Goal: Task Accomplishment & Management: Use online tool/utility

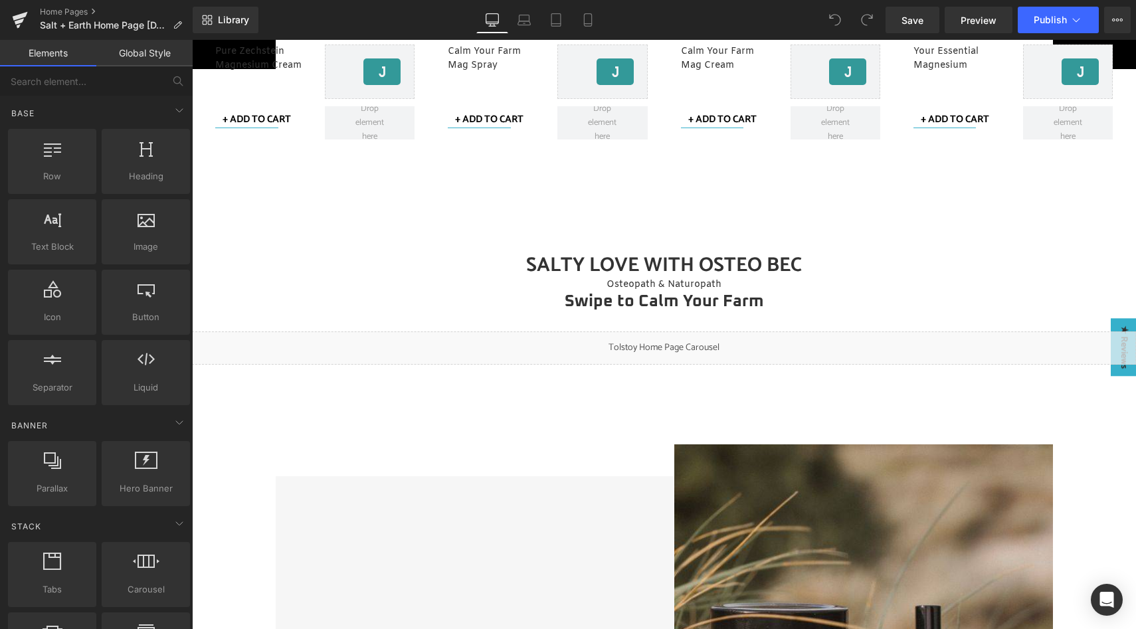
scroll to position [969, 0]
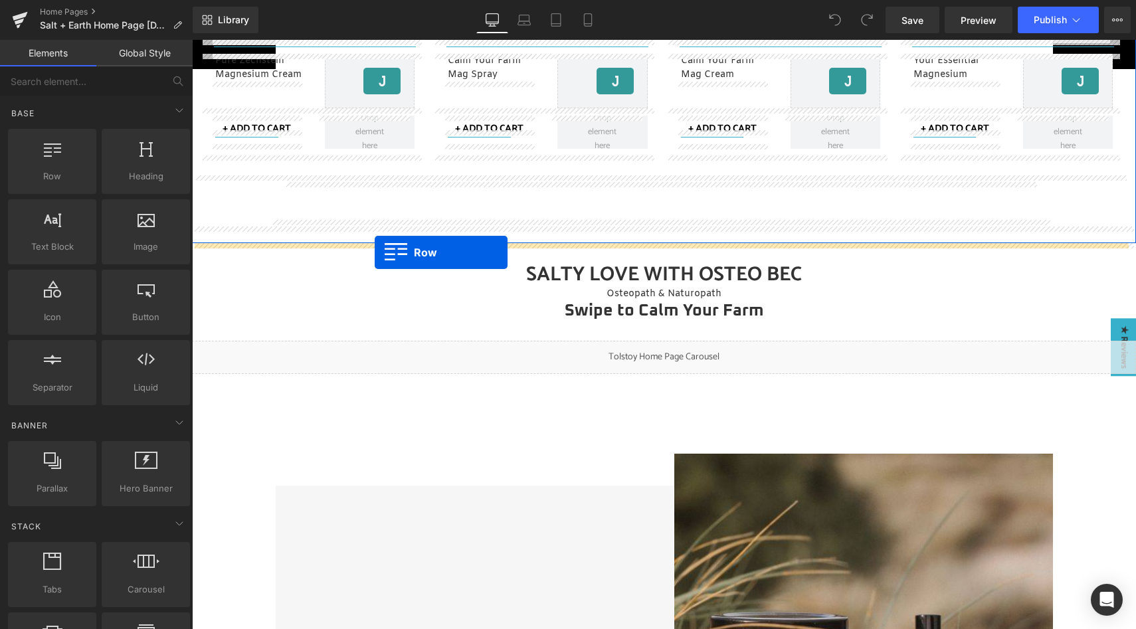
drag, startPoint x: 250, startPoint y: 194, endPoint x: 375, endPoint y: 252, distance: 137.7
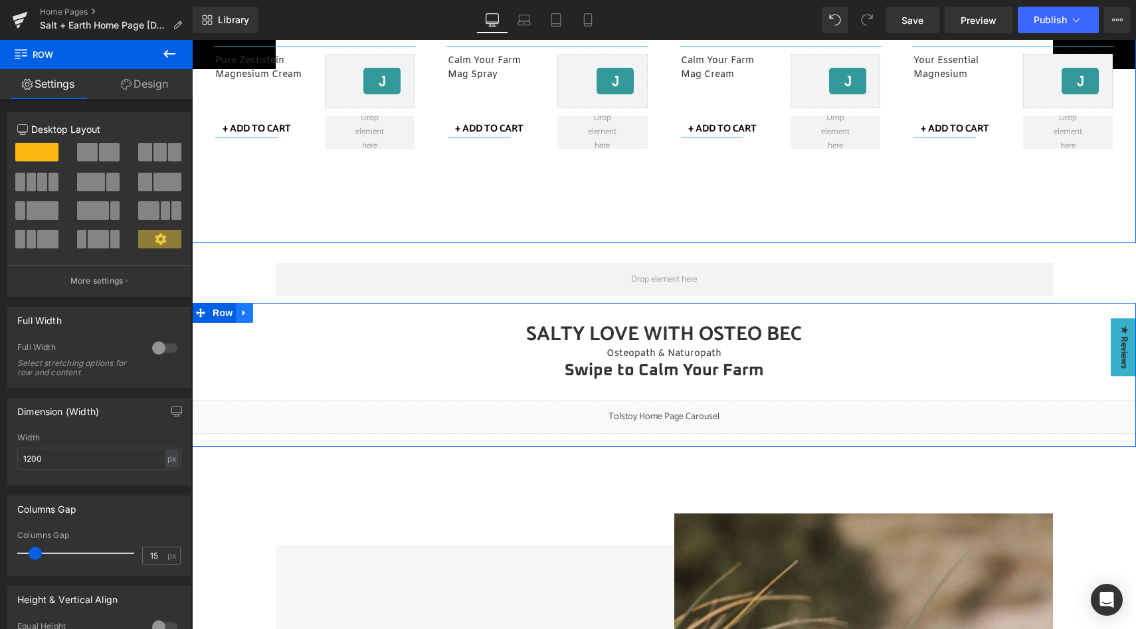
click at [243, 311] on icon at bounding box center [244, 313] width 9 height 10
click at [274, 313] on icon at bounding box center [278, 312] width 9 height 9
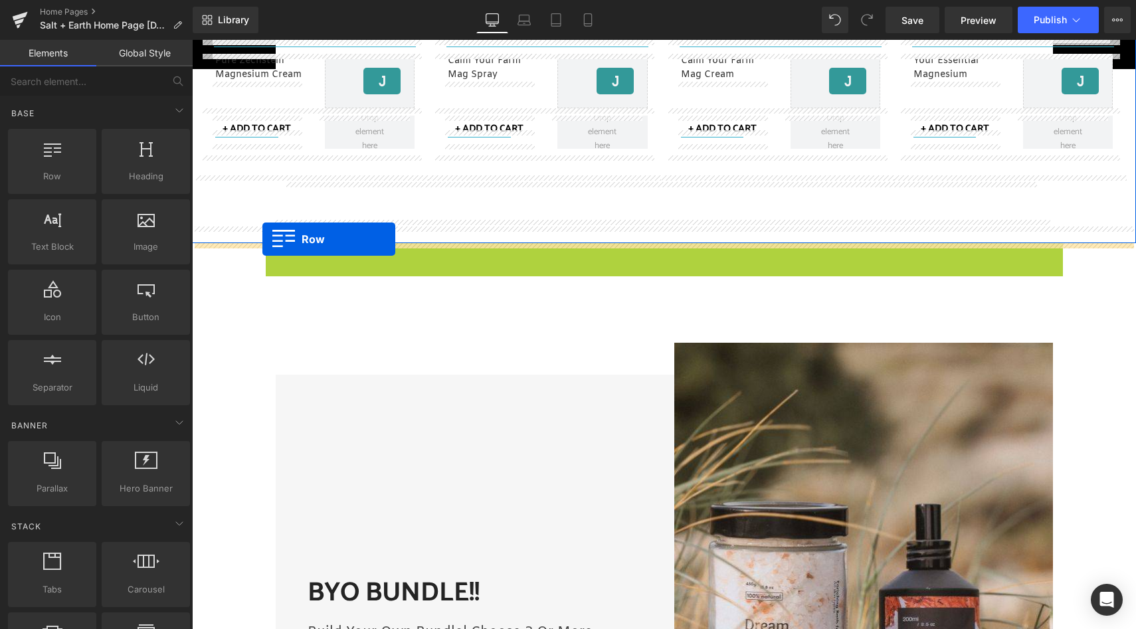
drag, startPoint x: 267, startPoint y: 256, endPoint x: 263, endPoint y: 239, distance: 17.1
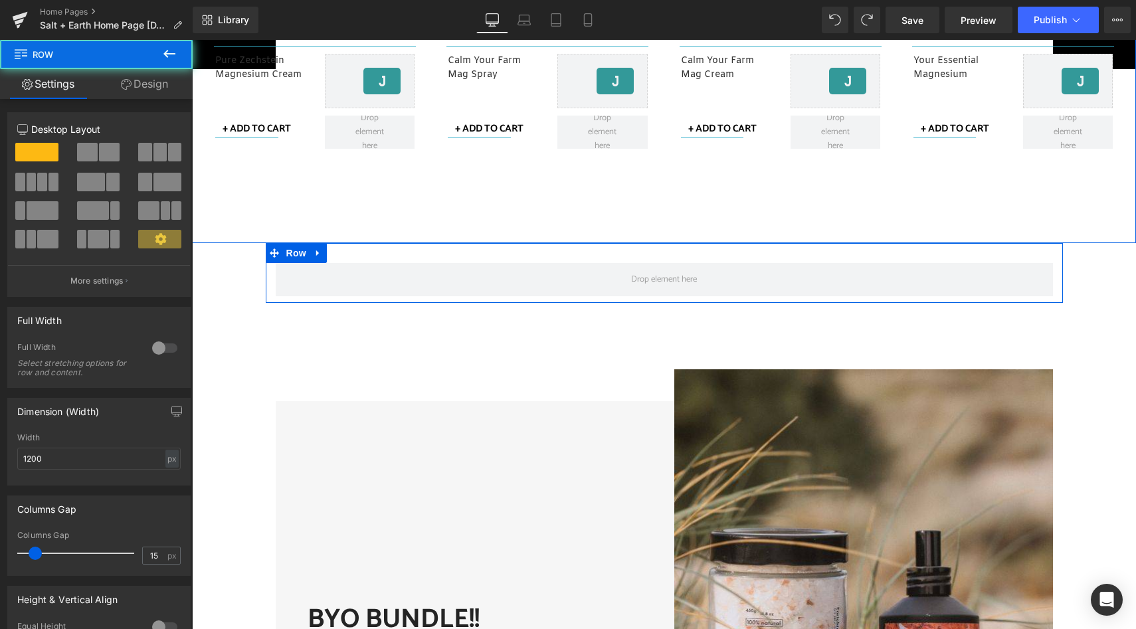
click at [318, 280] on span at bounding box center [665, 279] width 778 height 33
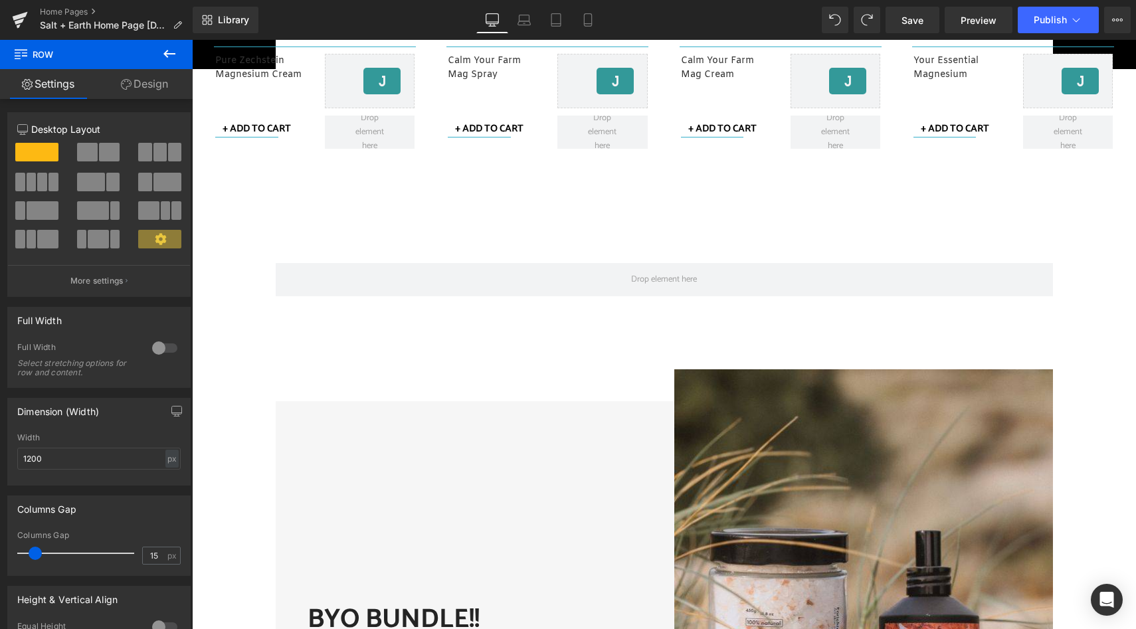
click at [173, 60] on icon at bounding box center [170, 54] width 16 height 16
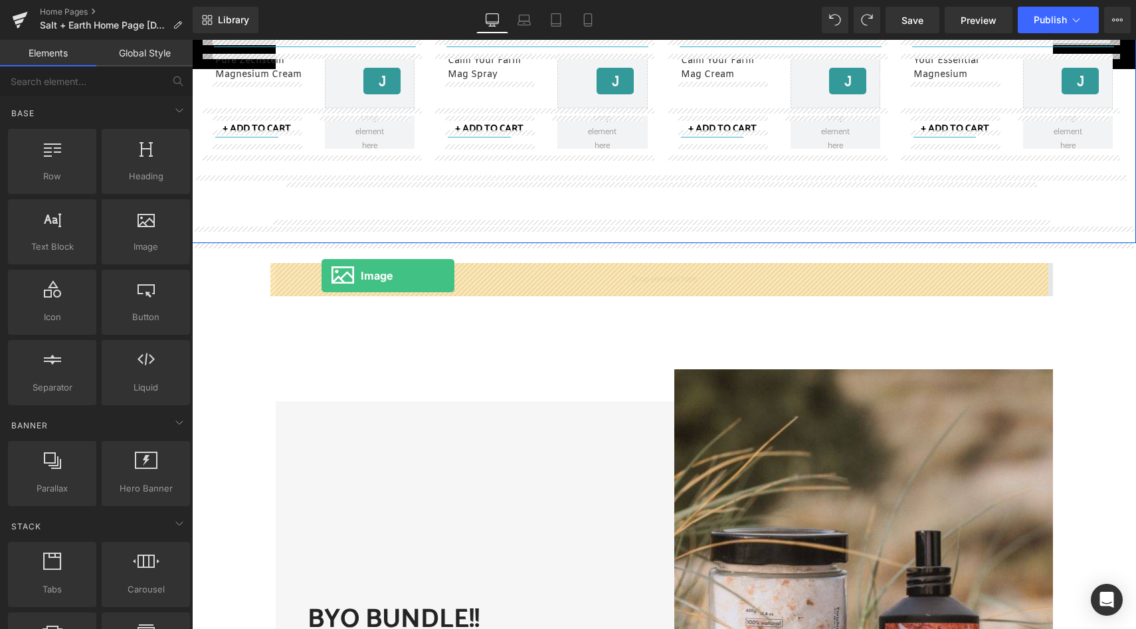
drag, startPoint x: 336, startPoint y: 302, endPoint x: 322, endPoint y: 276, distance: 29.8
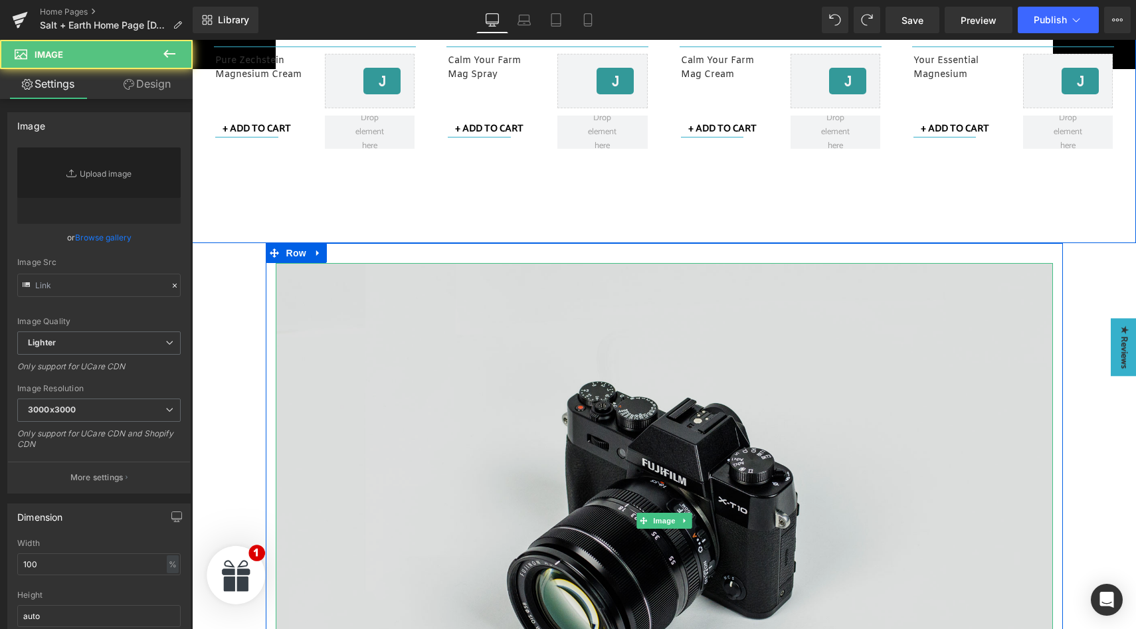
type input "//[DOMAIN_NAME][URL]"
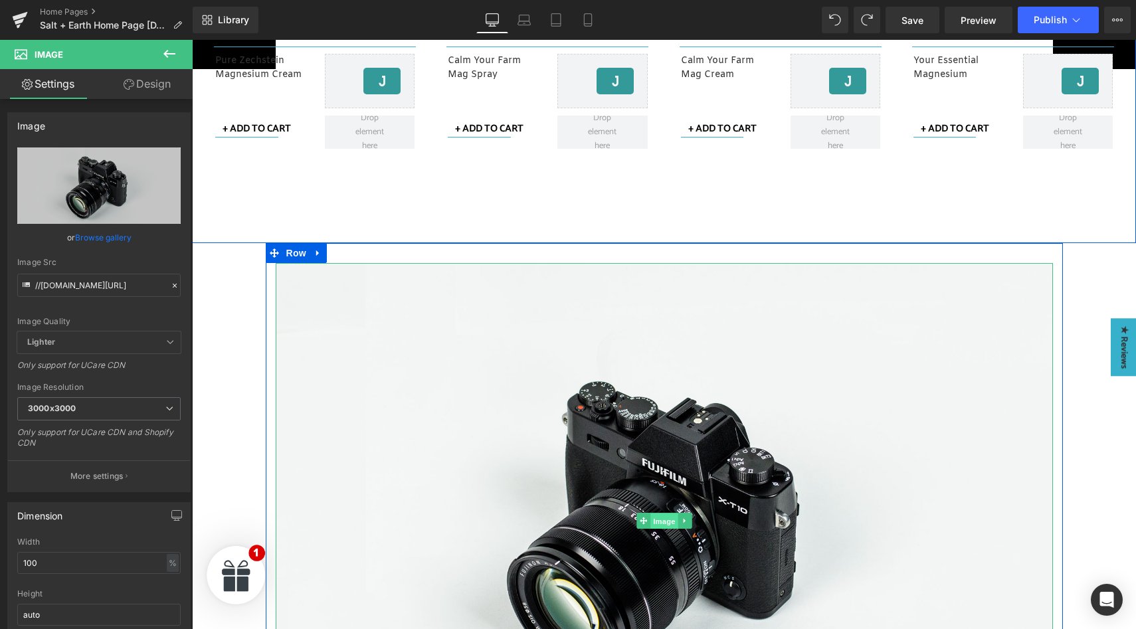
click at [659, 520] on span "Image" at bounding box center [665, 522] width 28 height 16
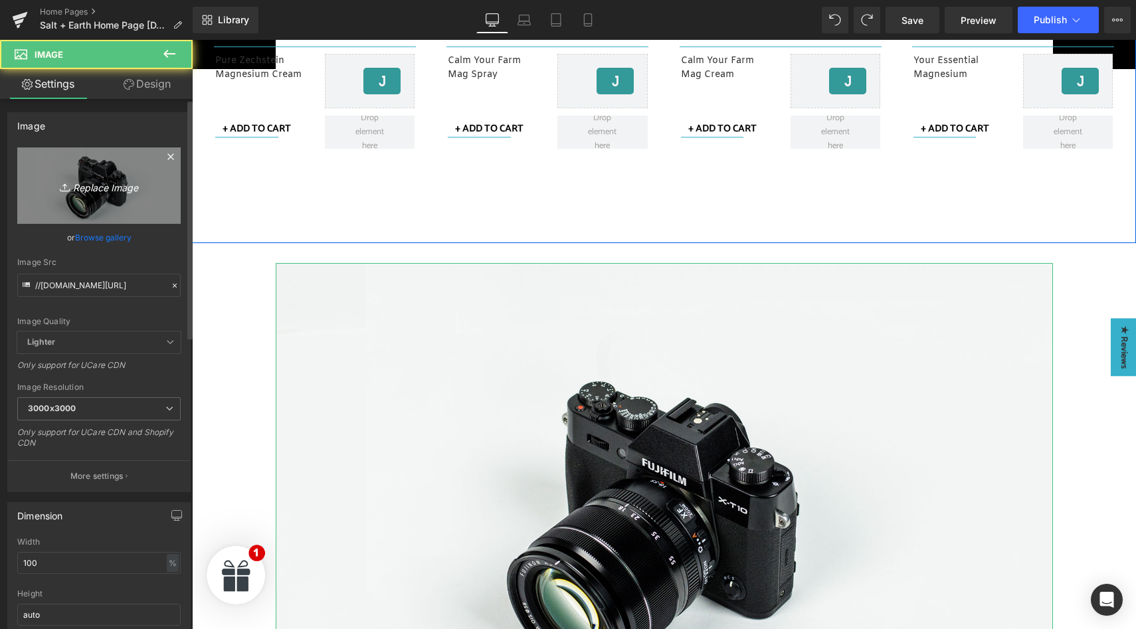
click at [90, 181] on icon "Replace Image" at bounding box center [99, 185] width 106 height 17
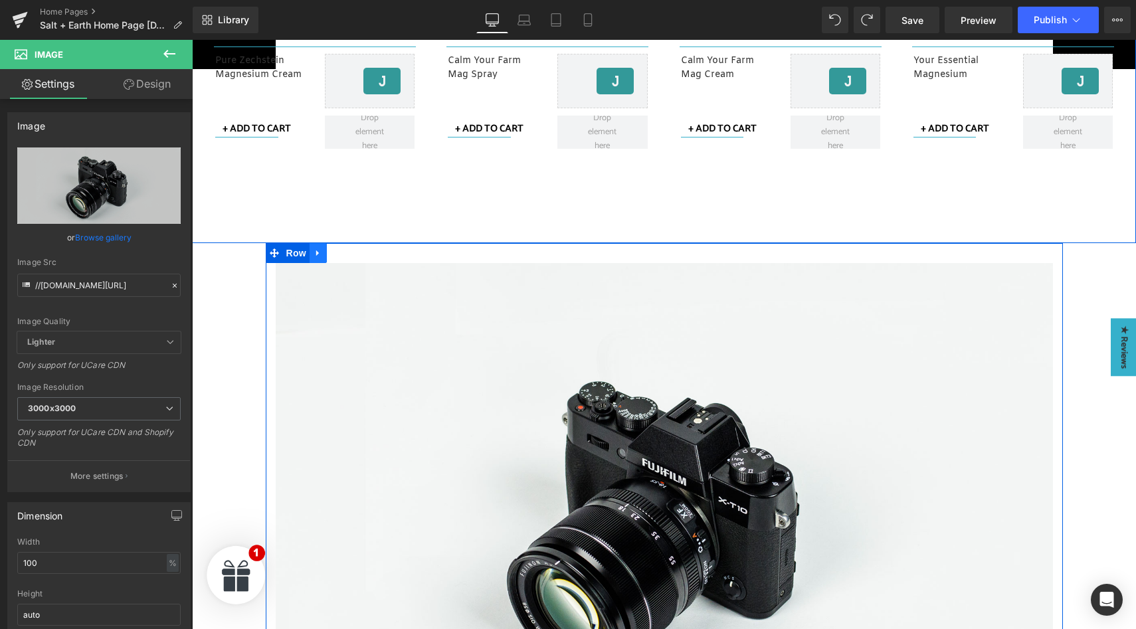
click at [316, 255] on icon at bounding box center [317, 254] width 3 height 6
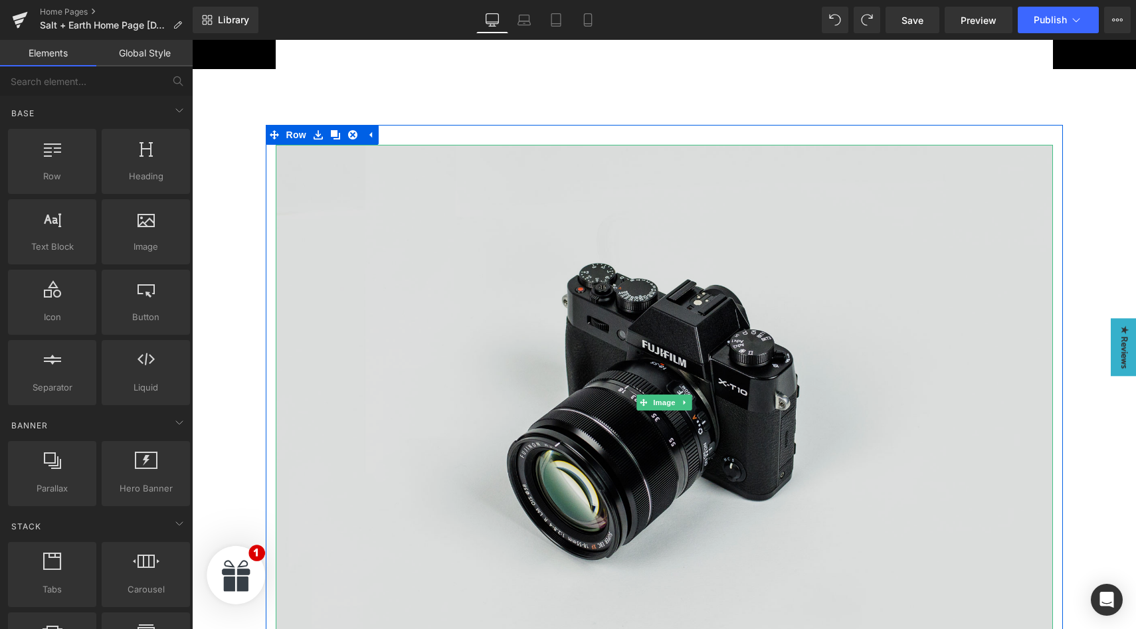
scroll to position [974, 0]
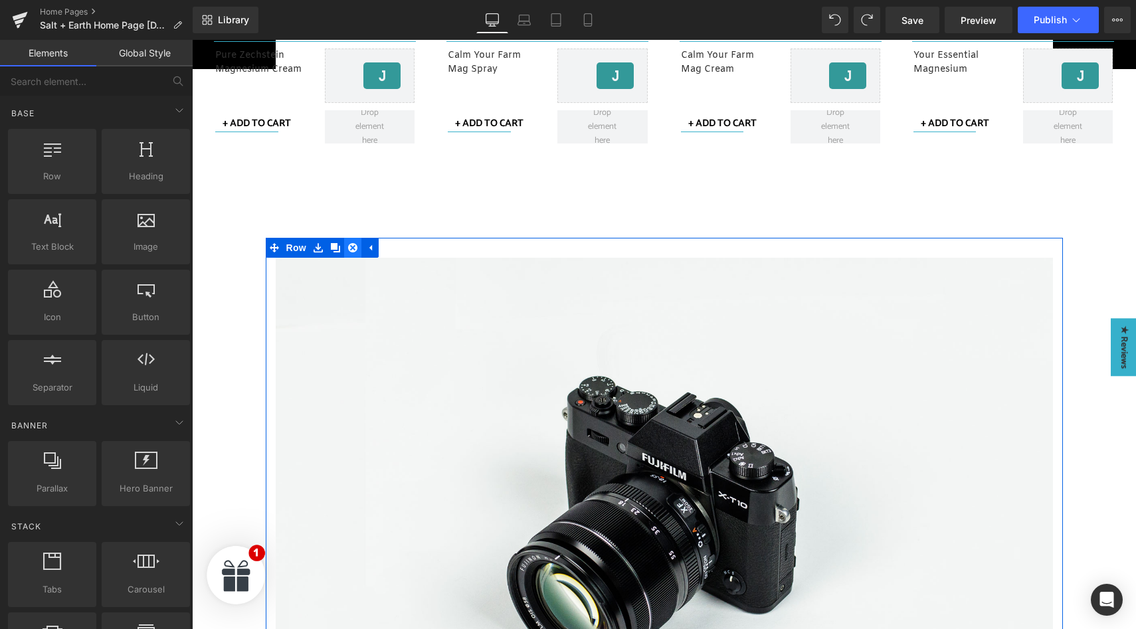
click at [348, 245] on icon at bounding box center [352, 247] width 9 height 9
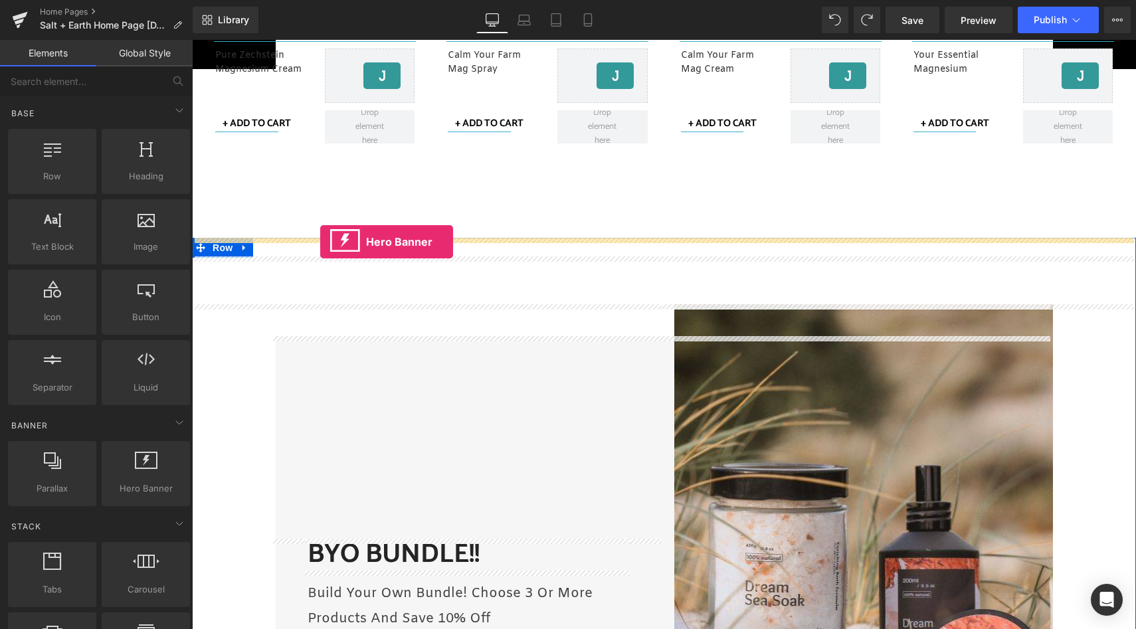
drag, startPoint x: 344, startPoint y: 512, endPoint x: 320, endPoint y: 242, distance: 271.5
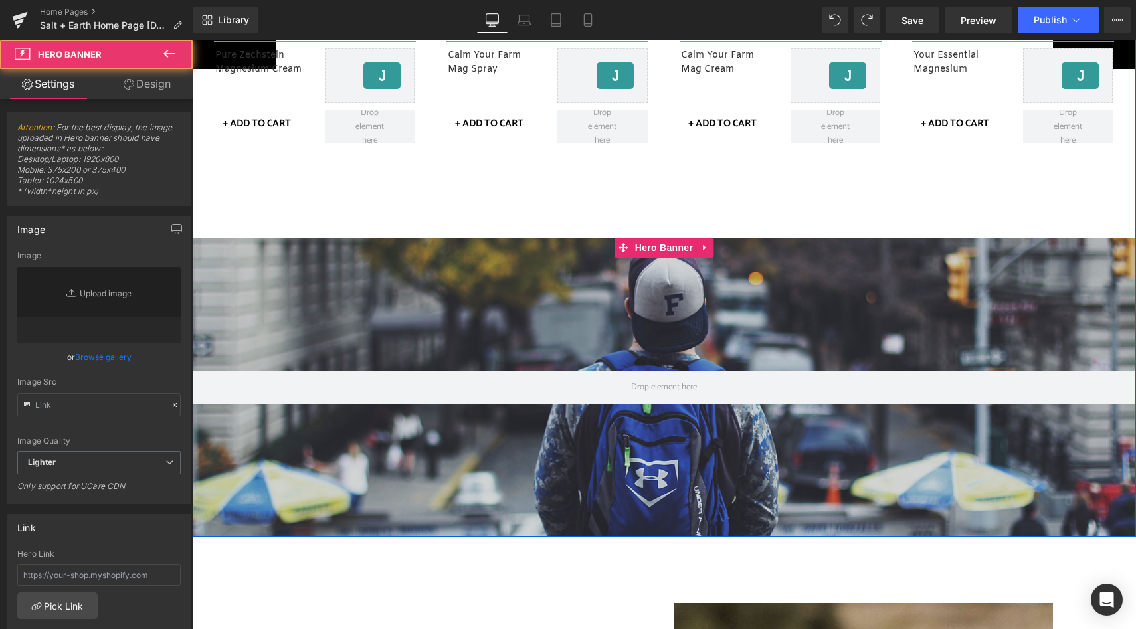
type input "[URL][DOMAIN_NAME]"
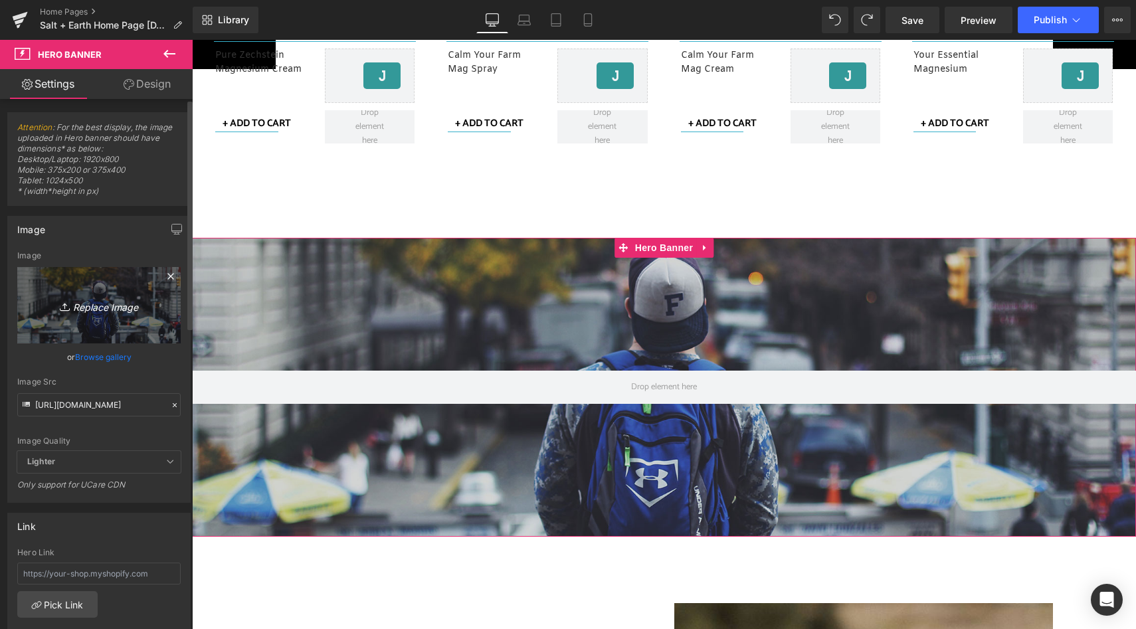
click at [92, 300] on icon "Replace Image" at bounding box center [99, 305] width 106 height 17
type input "C:\fakepath\S + E Website block (12).jpg"
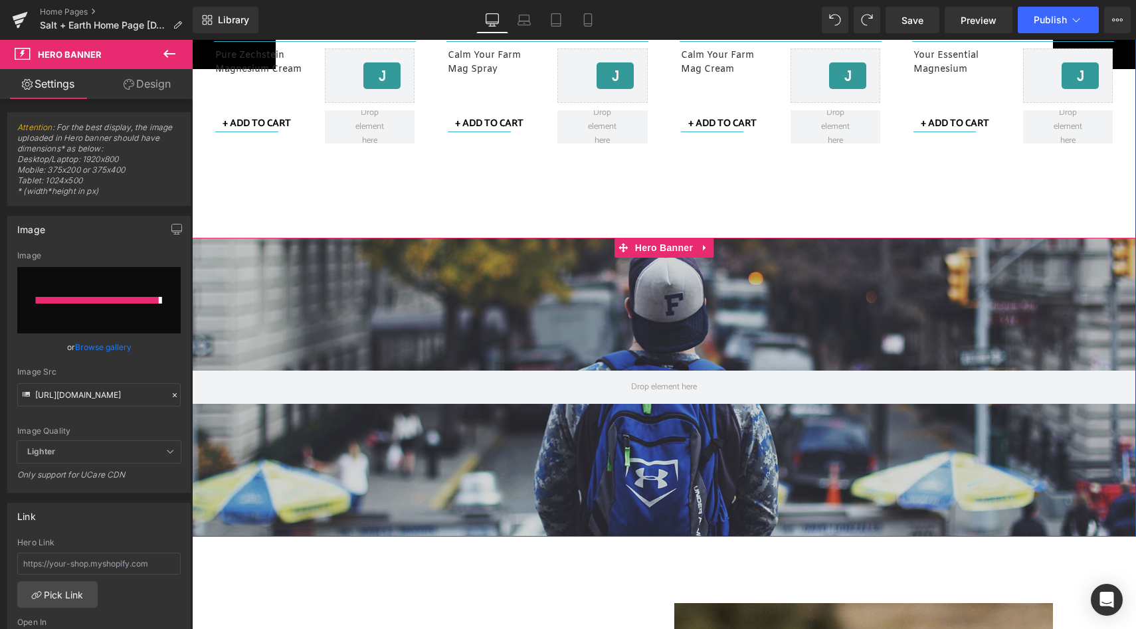
type input "[URL][DOMAIN_NAME]"
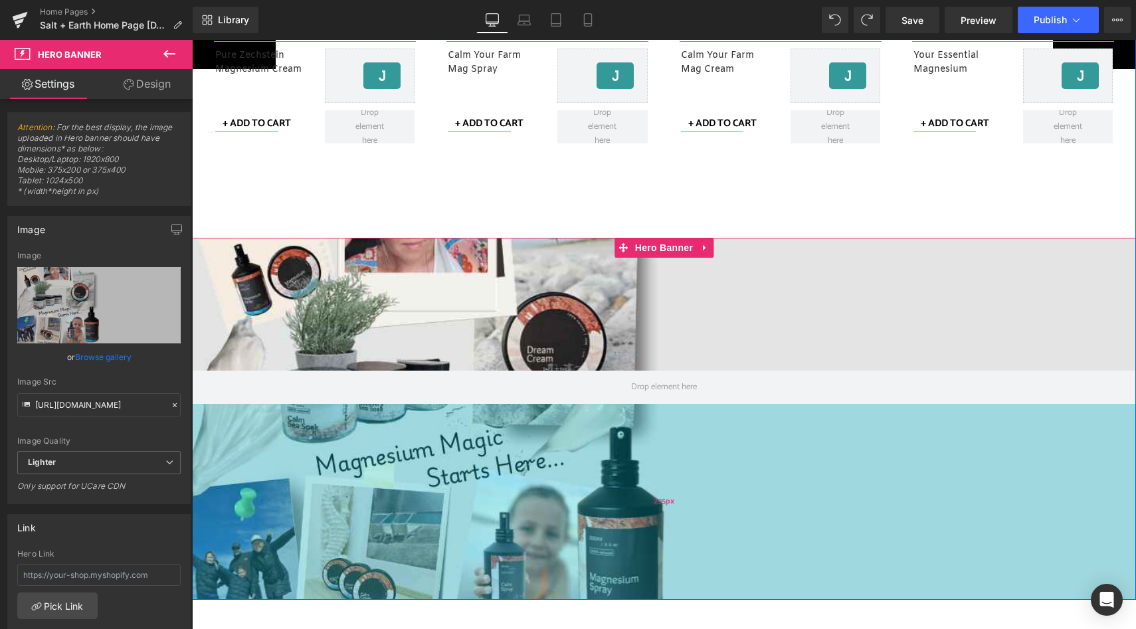
drag, startPoint x: 706, startPoint y: 522, endPoint x: 702, endPoint y: 585, distance: 63.3
click at [702, 585] on div "295px" at bounding box center [664, 502] width 944 height 196
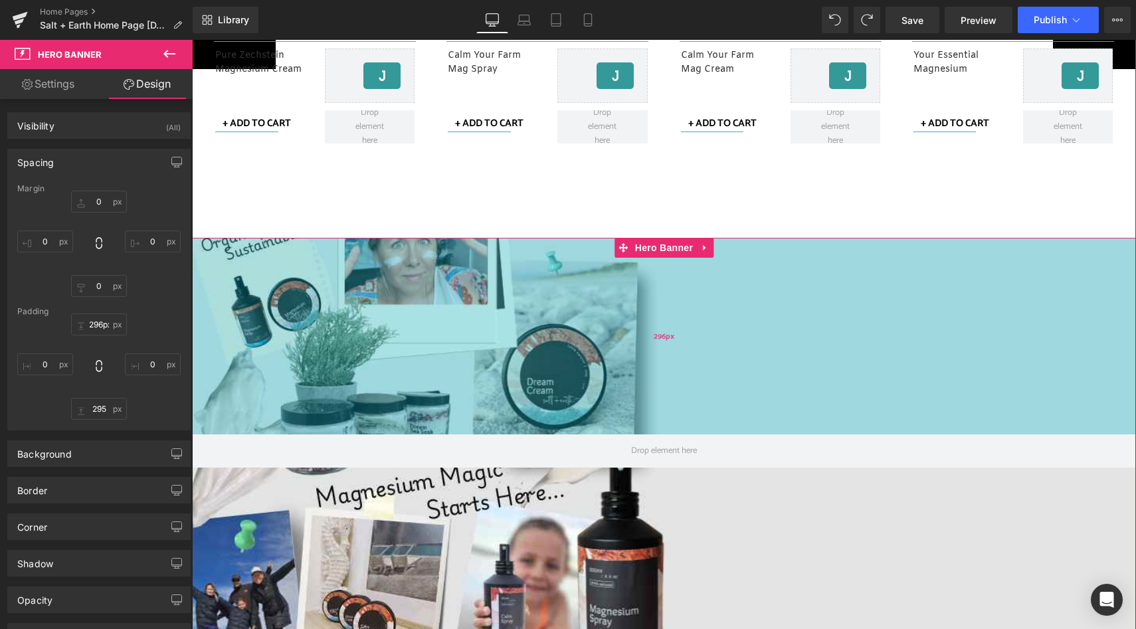
drag, startPoint x: 657, startPoint y: 321, endPoint x: 662, endPoint y: 385, distance: 64.6
click at [662, 385] on div "296px" at bounding box center [664, 336] width 944 height 197
type input "297px"
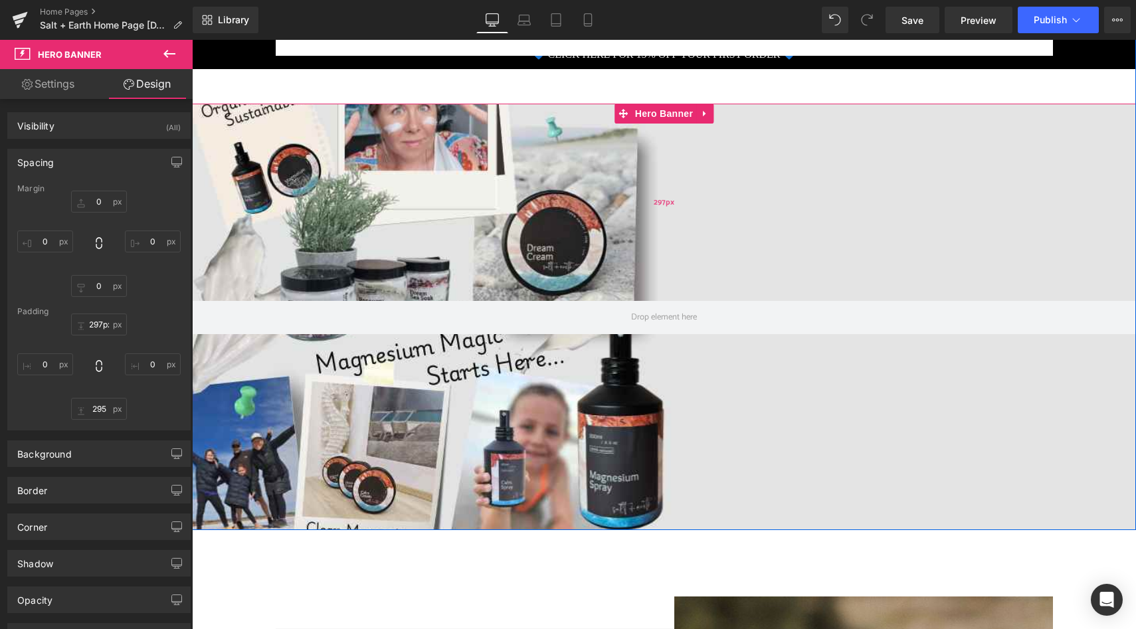
scroll to position [1181, 0]
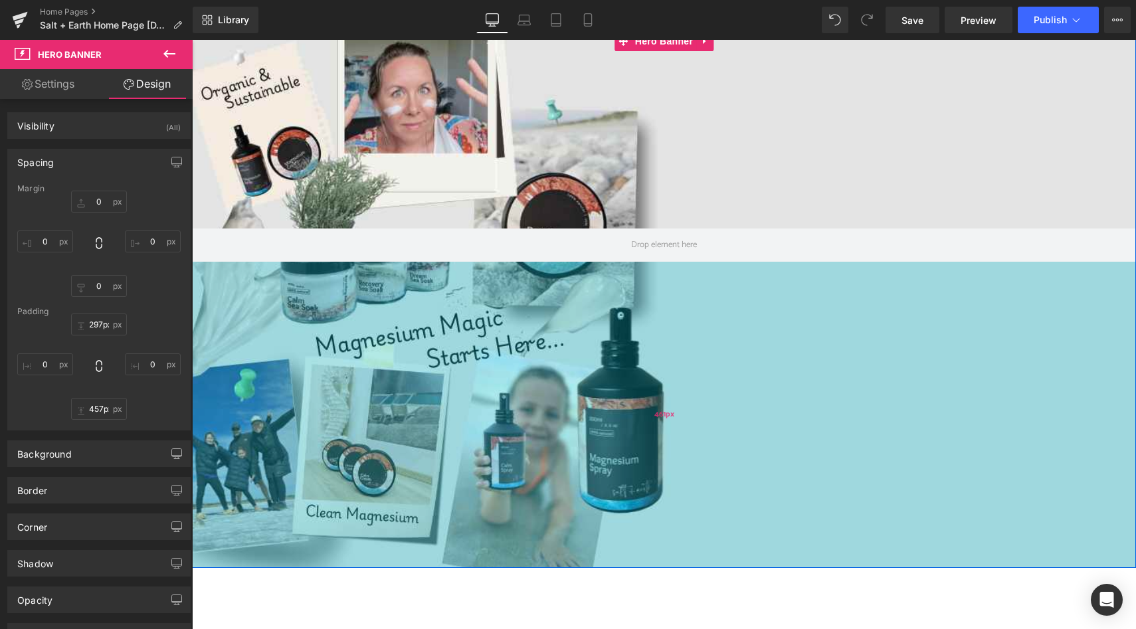
type input "456px"
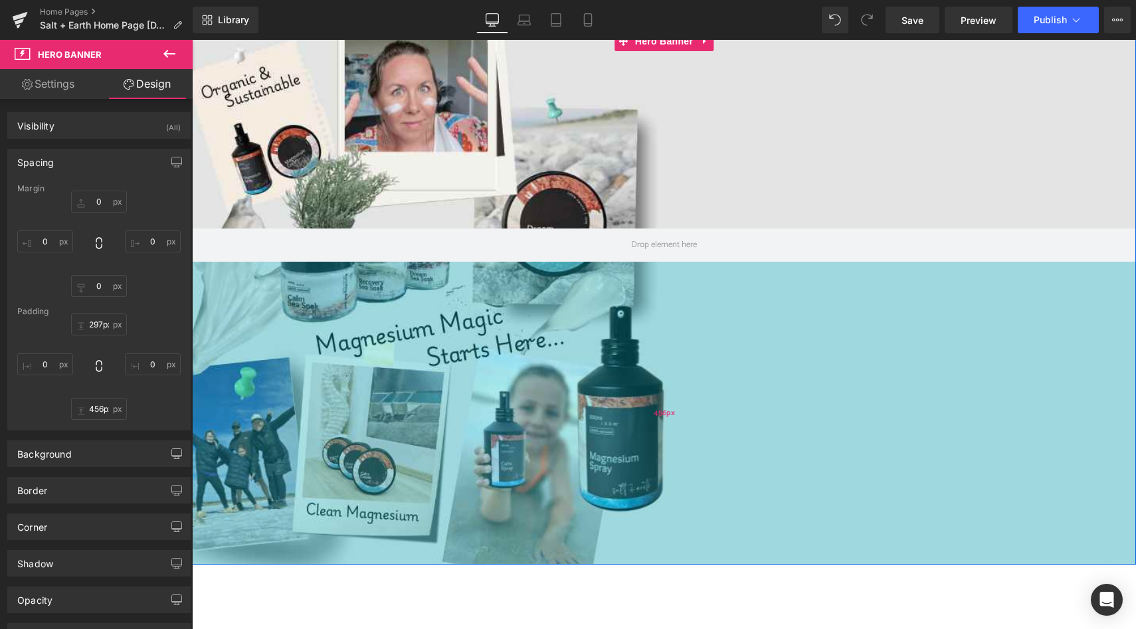
drag, startPoint x: 675, startPoint y: 332, endPoint x: 688, endPoint y: 439, distance: 107.8
click at [688, 439] on div "456px" at bounding box center [664, 413] width 944 height 303
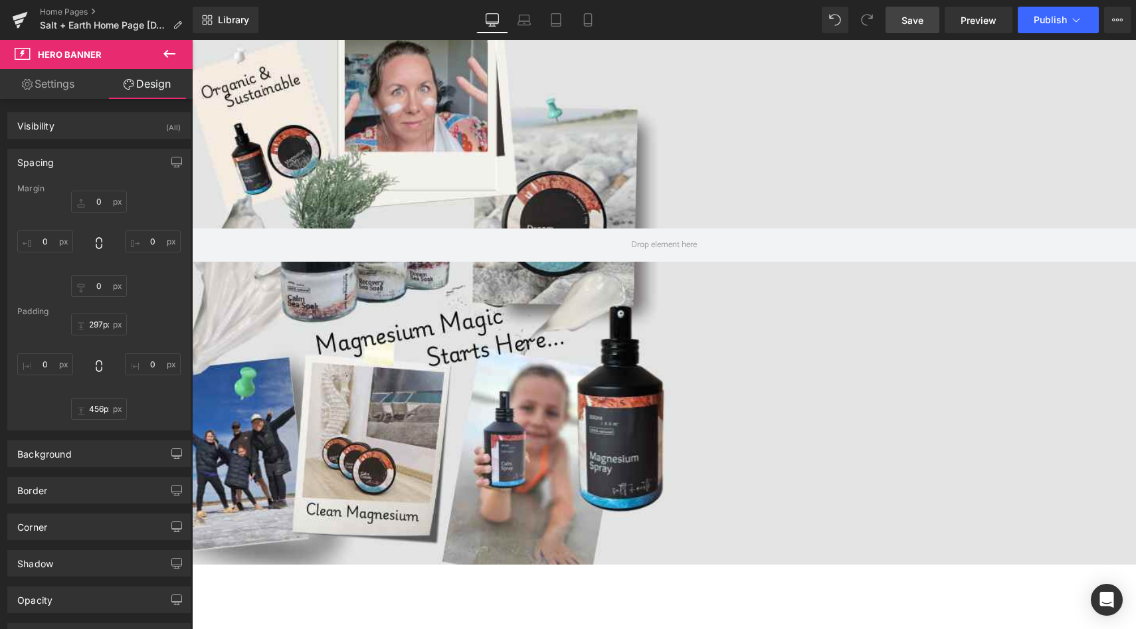
click at [920, 19] on span "Save" at bounding box center [913, 20] width 22 height 14
click at [979, 22] on span "Preview" at bounding box center [979, 20] width 36 height 14
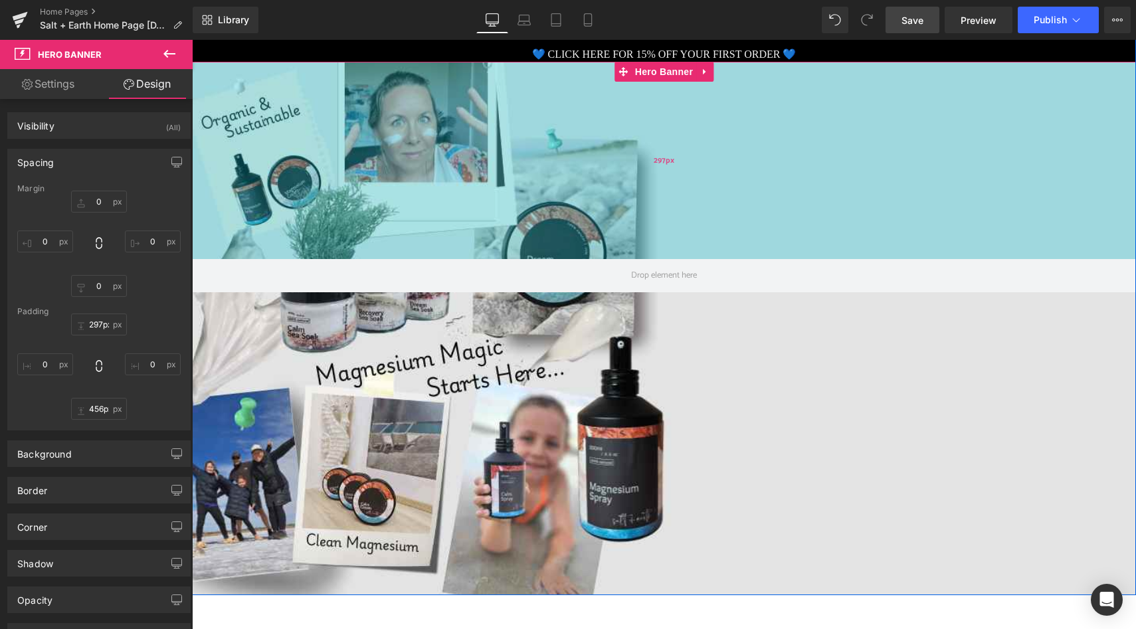
scroll to position [1091, 0]
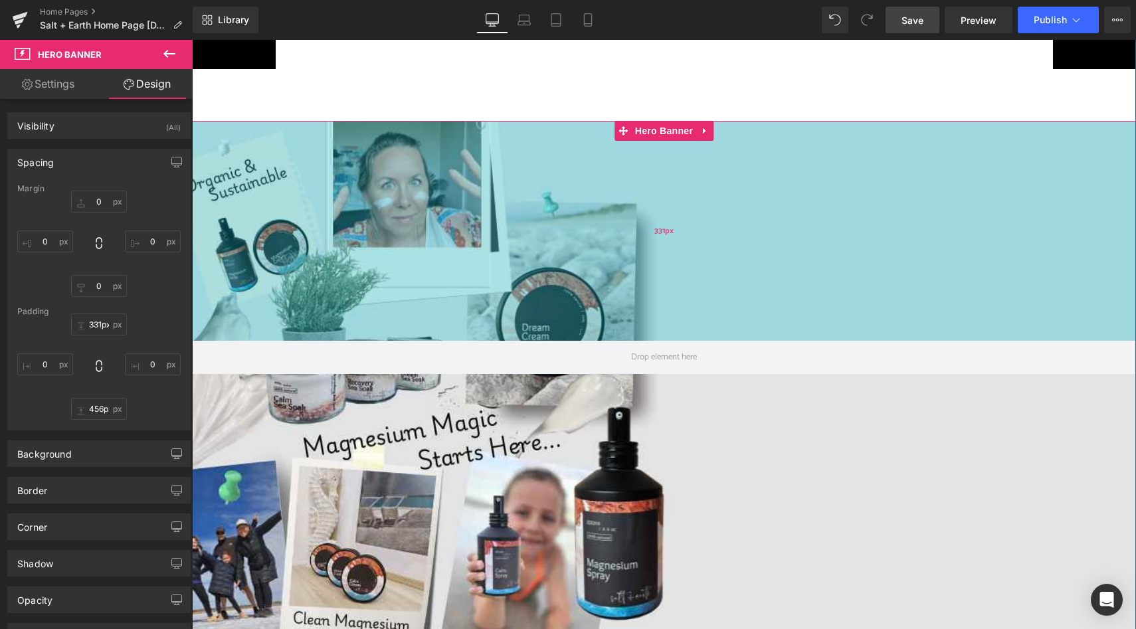
drag, startPoint x: 586, startPoint y: 139, endPoint x: 588, endPoint y: 162, distance: 22.7
click at [588, 162] on div "331px" at bounding box center [664, 231] width 944 height 220
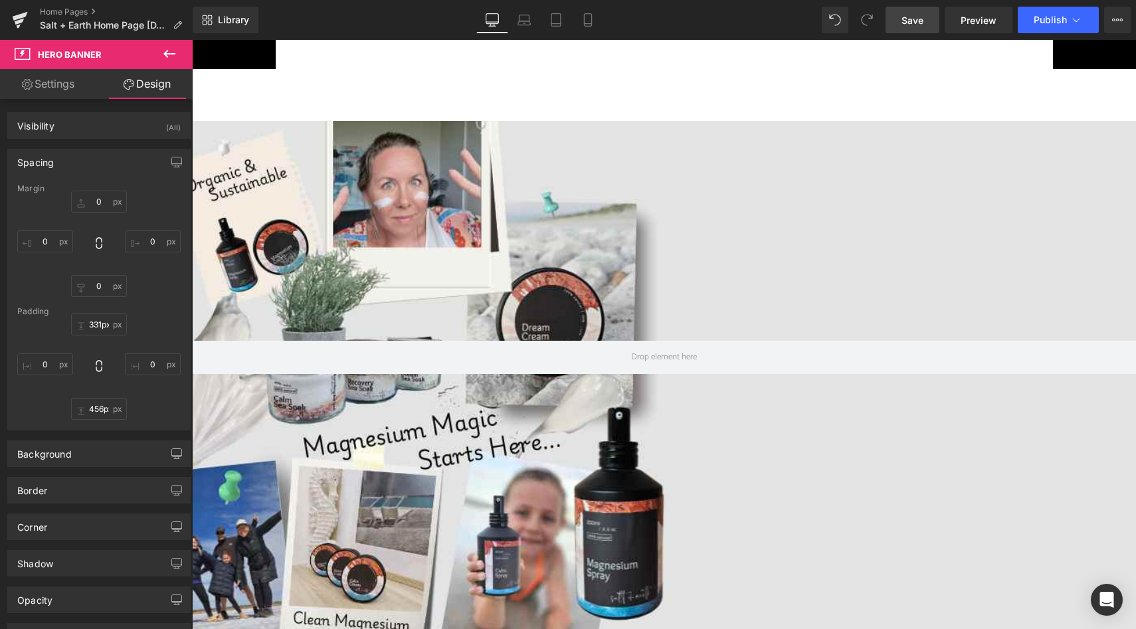
click at [913, 17] on span "Save" at bounding box center [913, 20] width 22 height 14
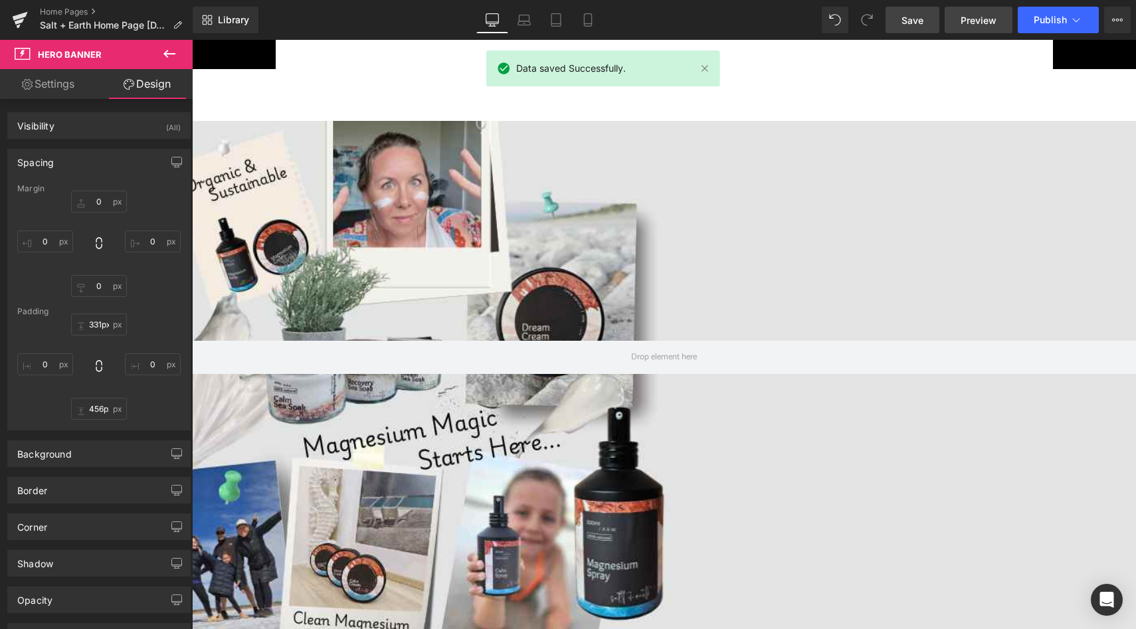
click at [973, 23] on span "Preview" at bounding box center [979, 20] width 36 height 14
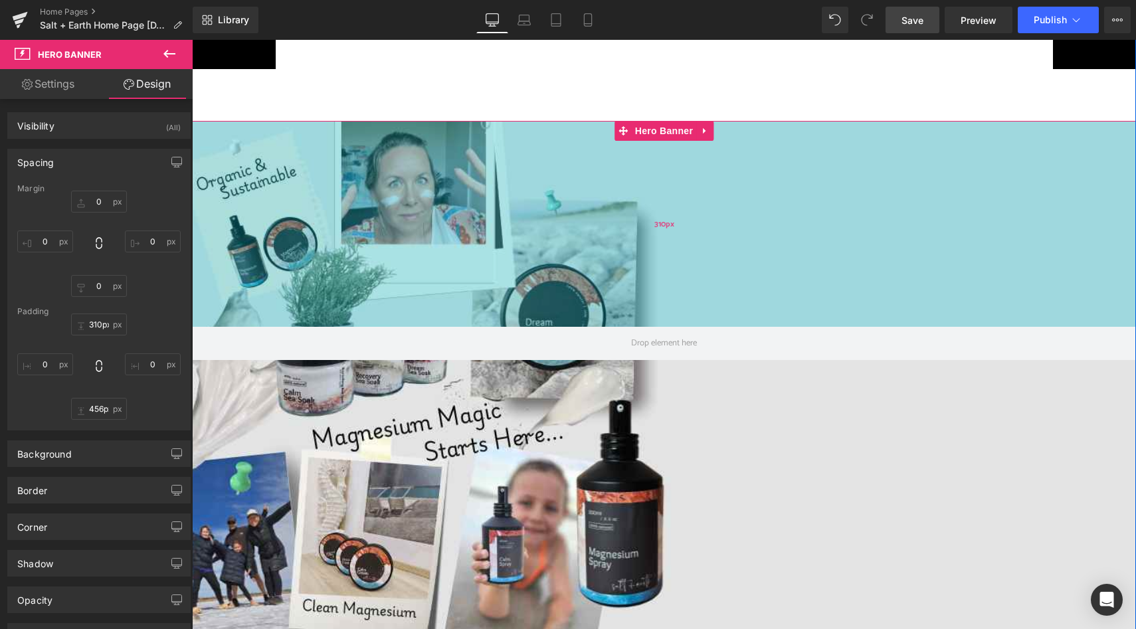
type input "308px"
drag, startPoint x: 599, startPoint y: 175, endPoint x: 605, endPoint y: 160, distance: 16.7
click at [605, 160] on div "310px" at bounding box center [664, 224] width 944 height 206
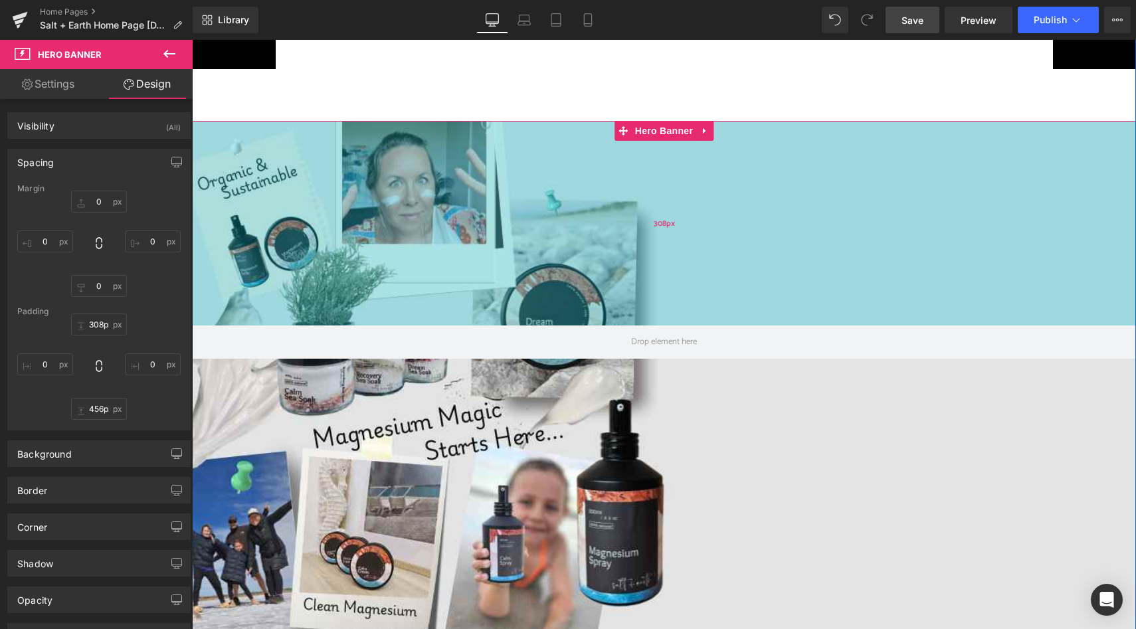
click at [564, 299] on div "308px" at bounding box center [664, 223] width 944 height 205
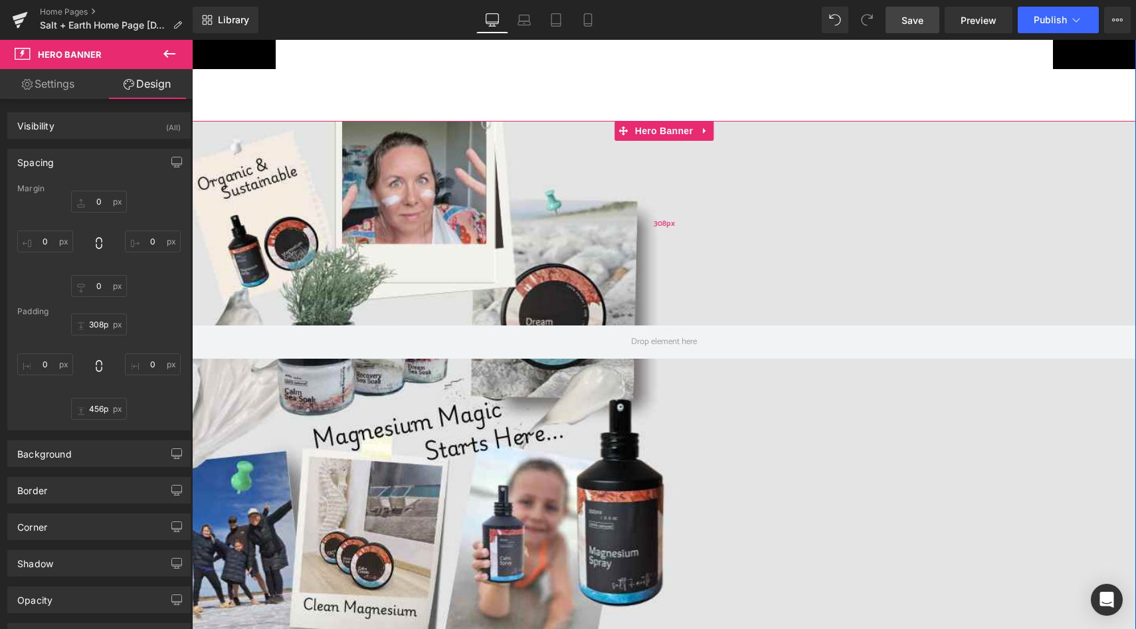
click at [635, 251] on div "308px" at bounding box center [664, 223] width 944 height 205
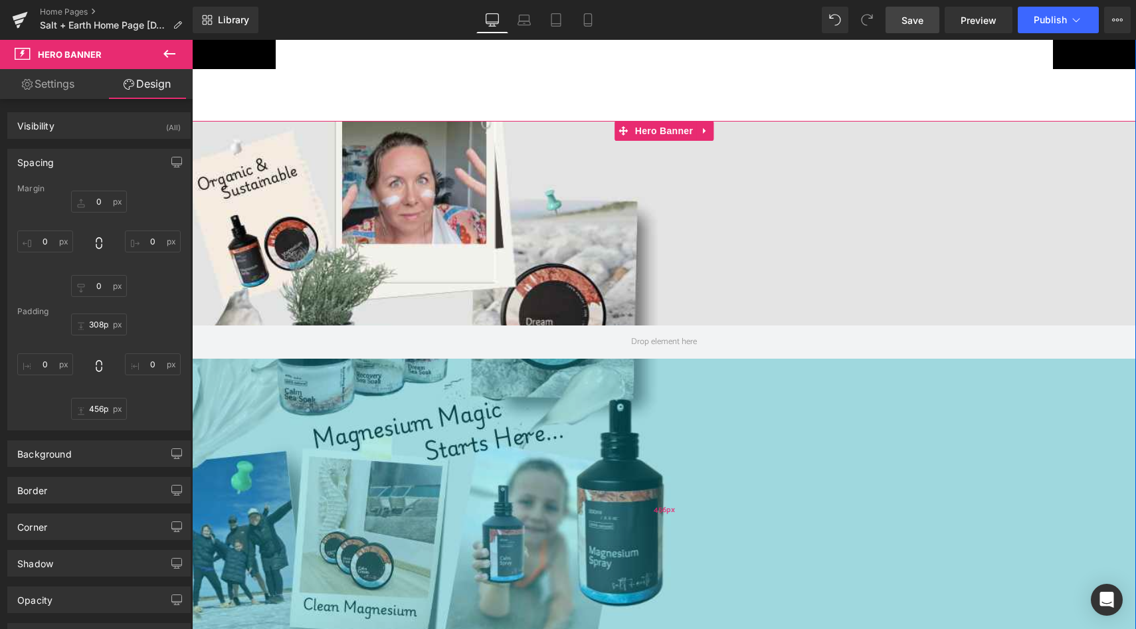
click at [647, 381] on div "456px" at bounding box center [664, 510] width 944 height 303
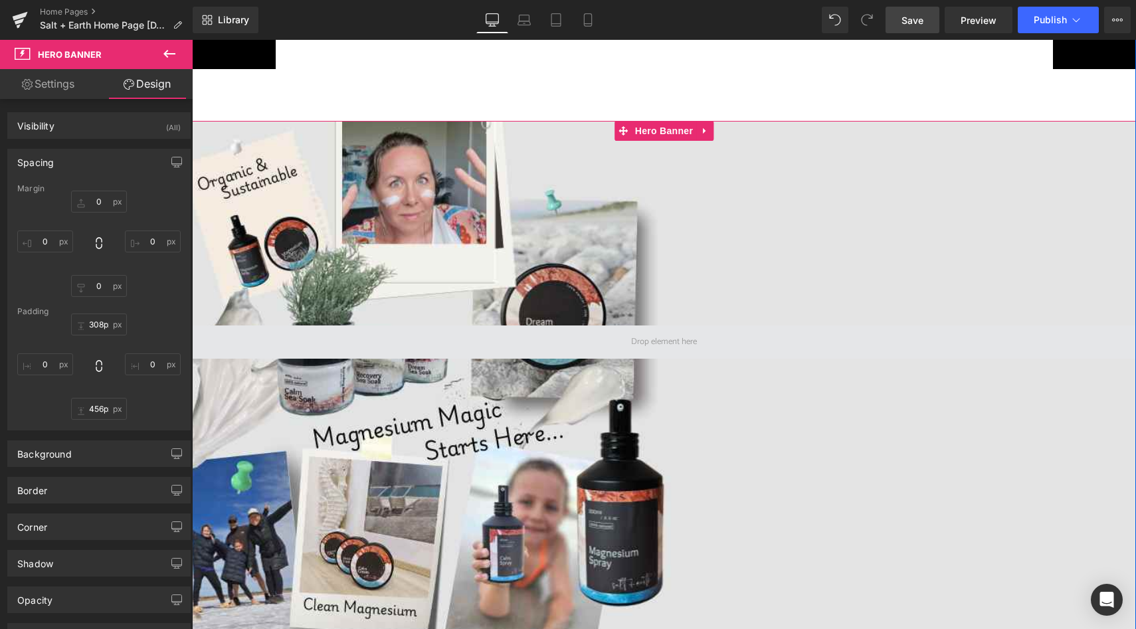
click at [648, 346] on span at bounding box center [664, 342] width 75 height 21
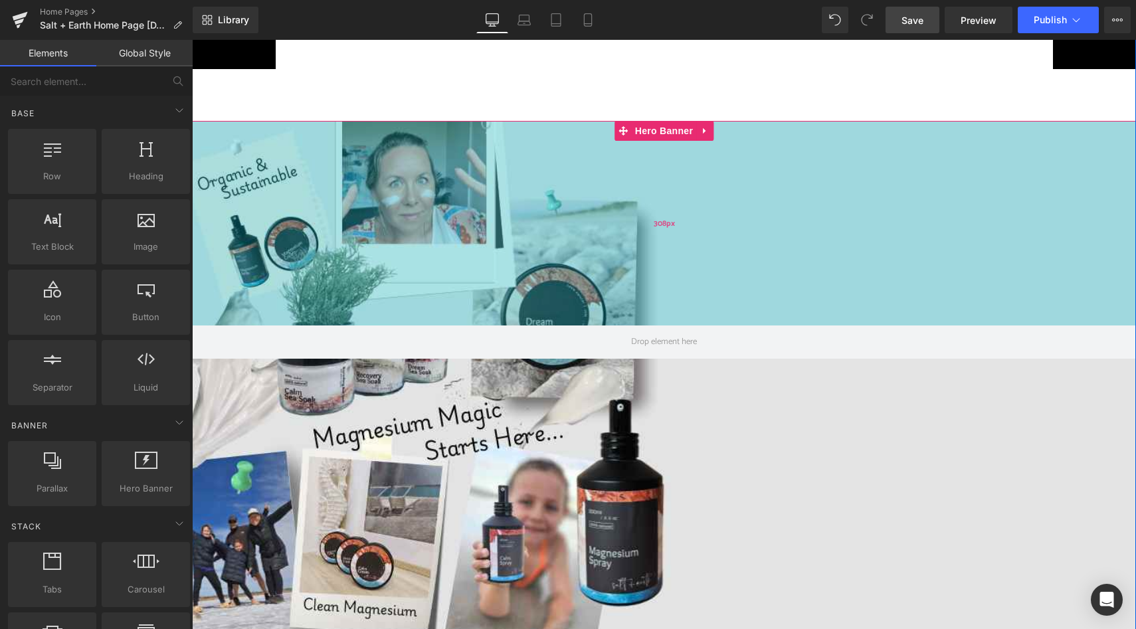
click at [477, 208] on div "308px" at bounding box center [664, 223] width 944 height 205
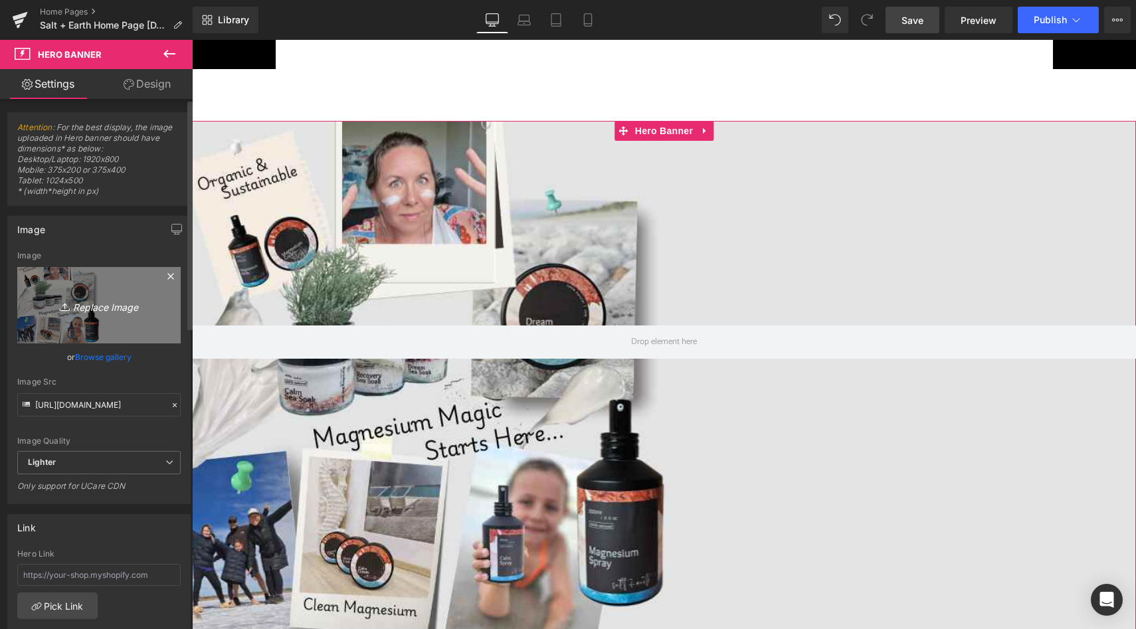
click at [91, 298] on icon "Replace Image" at bounding box center [99, 305] width 106 height 17
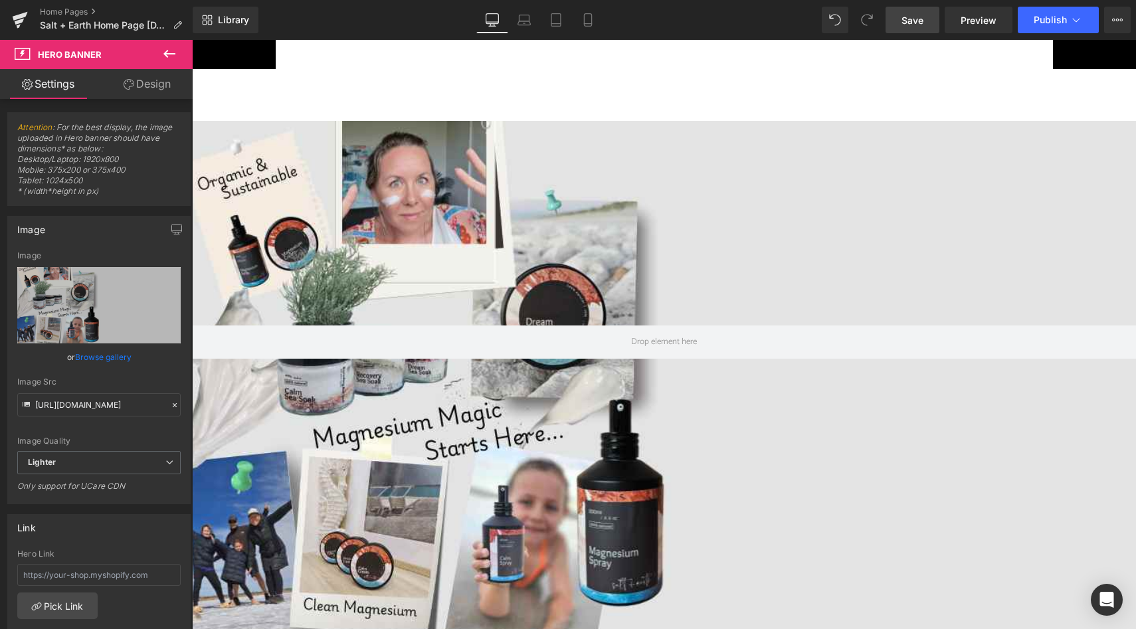
type input "C:\fakepath\S + E Website block (13).jpg"
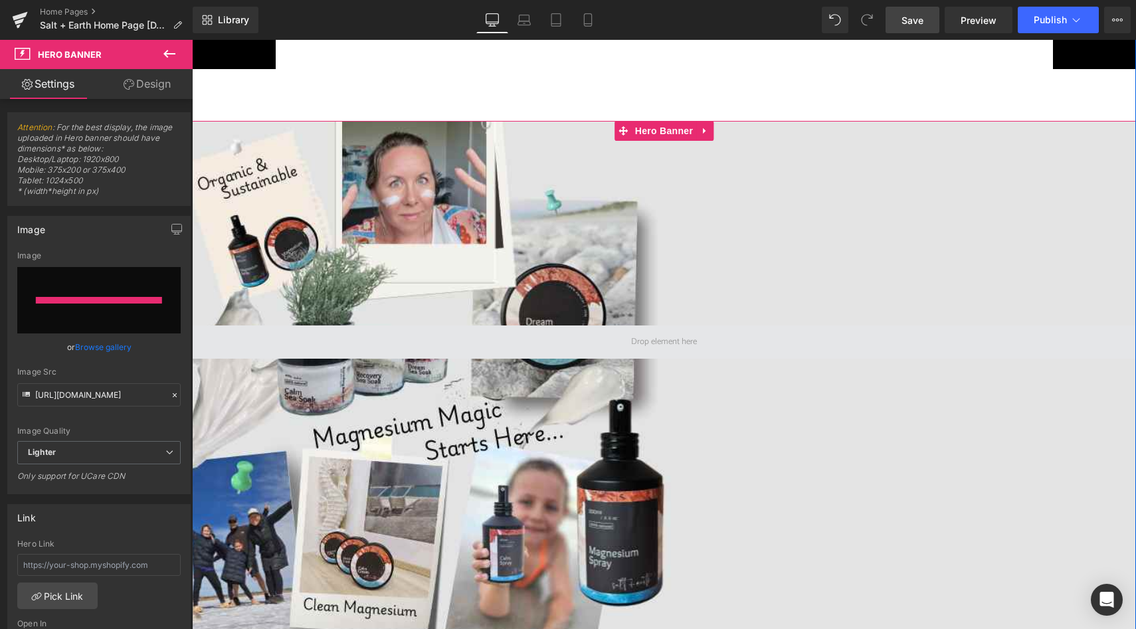
type input "[URL][DOMAIN_NAME]"
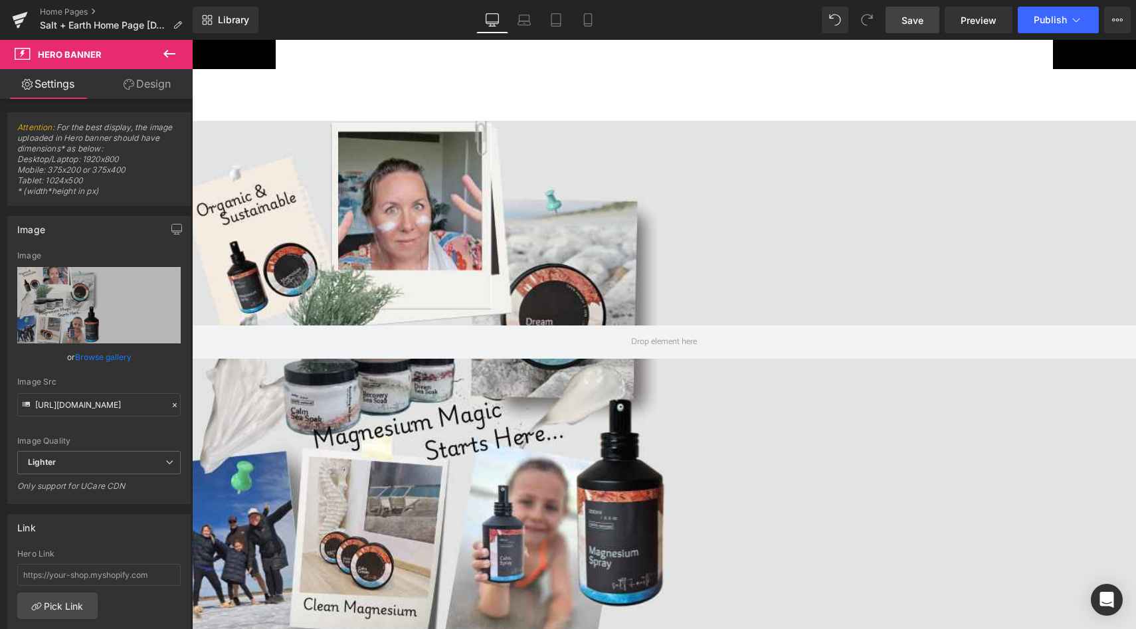
click at [915, 25] on span "Save" at bounding box center [913, 20] width 22 height 14
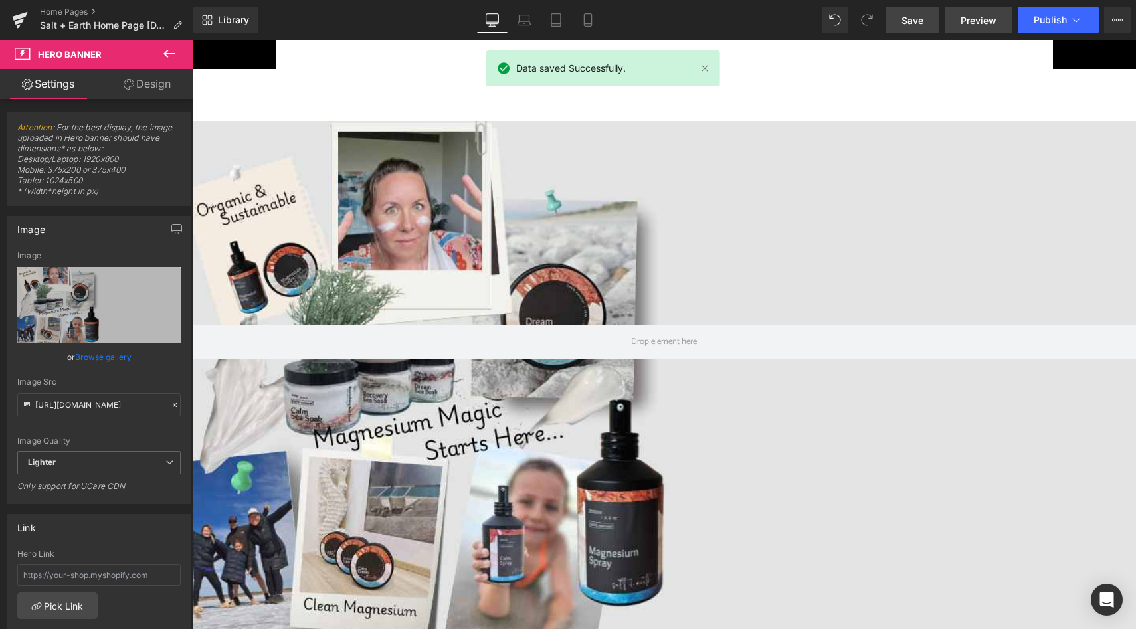
click at [973, 21] on span "Preview" at bounding box center [979, 20] width 36 height 14
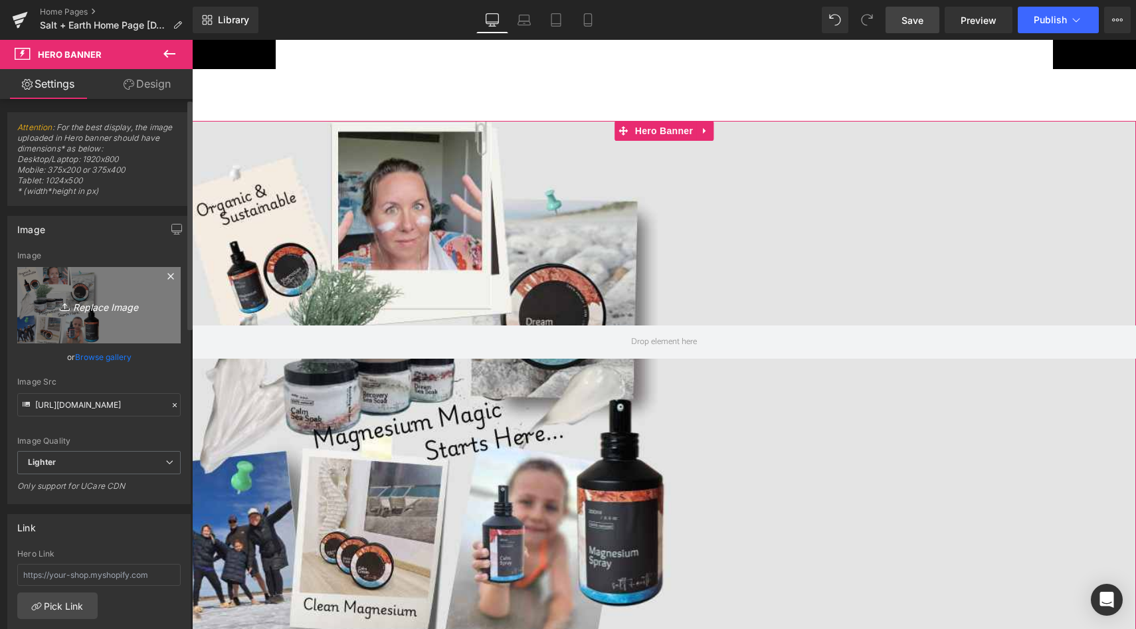
click at [90, 306] on icon "Replace Image" at bounding box center [99, 305] width 106 height 17
type input "C:\fakepath\S + E Website block (14).jpg"
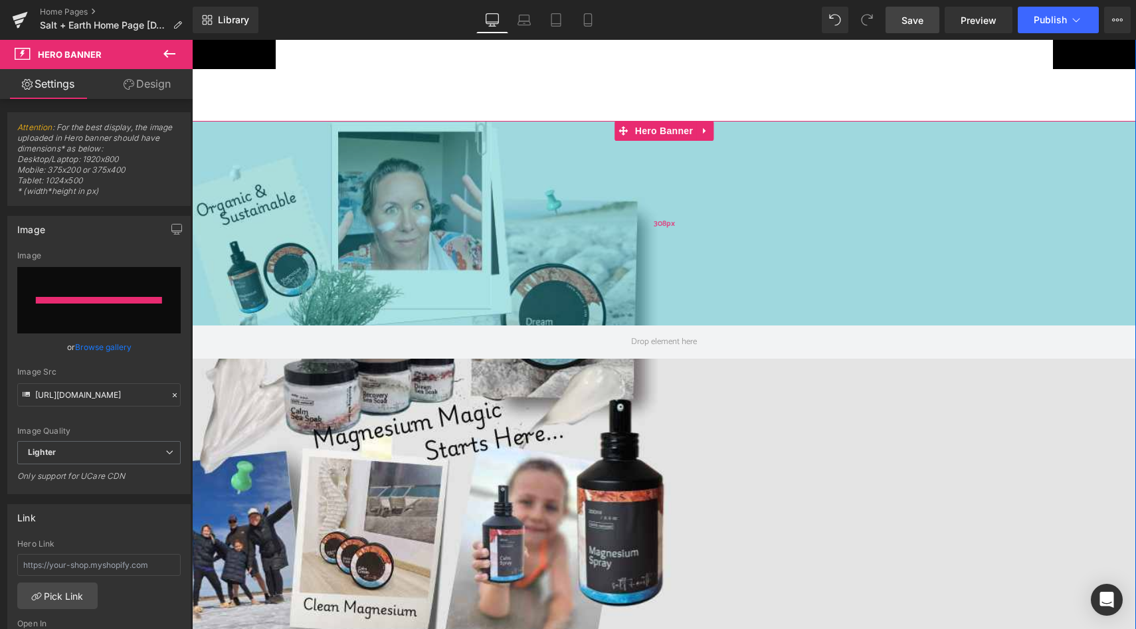
type input "[URL][DOMAIN_NAME]"
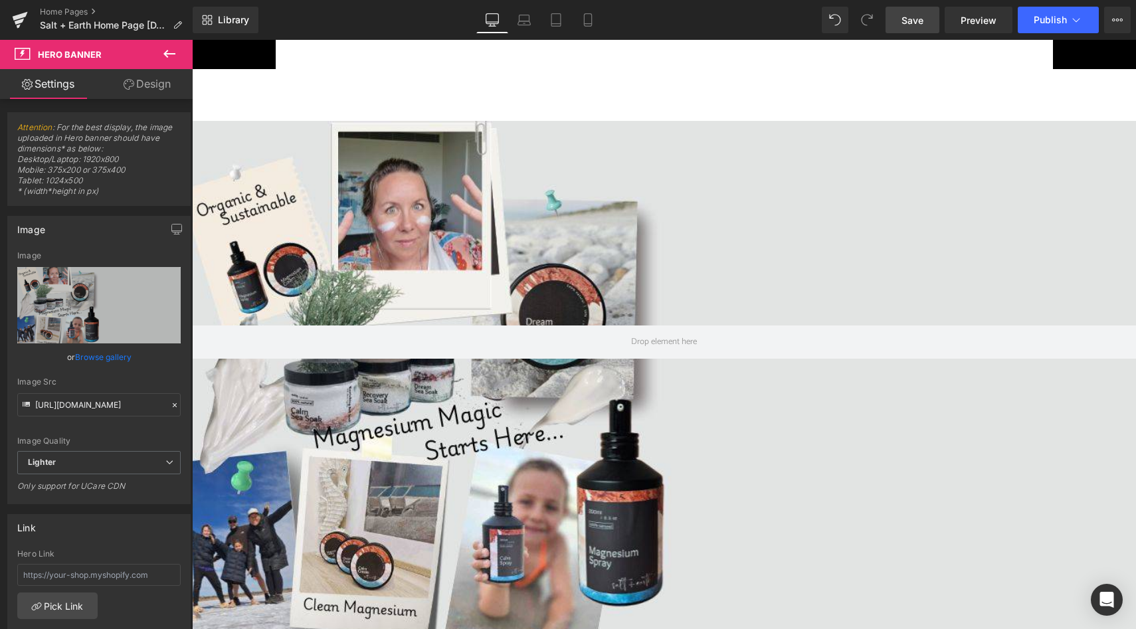
click at [911, 17] on span "Save" at bounding box center [913, 20] width 22 height 14
click at [982, 19] on span "Preview" at bounding box center [979, 20] width 36 height 14
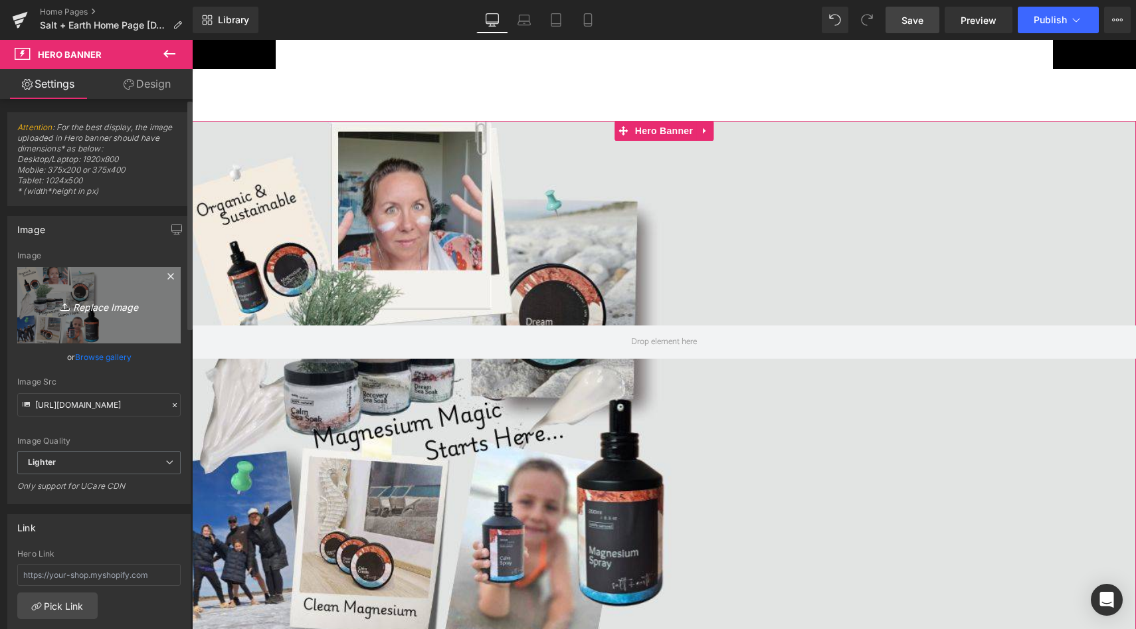
click at [88, 307] on icon "Replace Image" at bounding box center [99, 305] width 106 height 17
type input "C:\fakepath\S + E Website block (15).jpg"
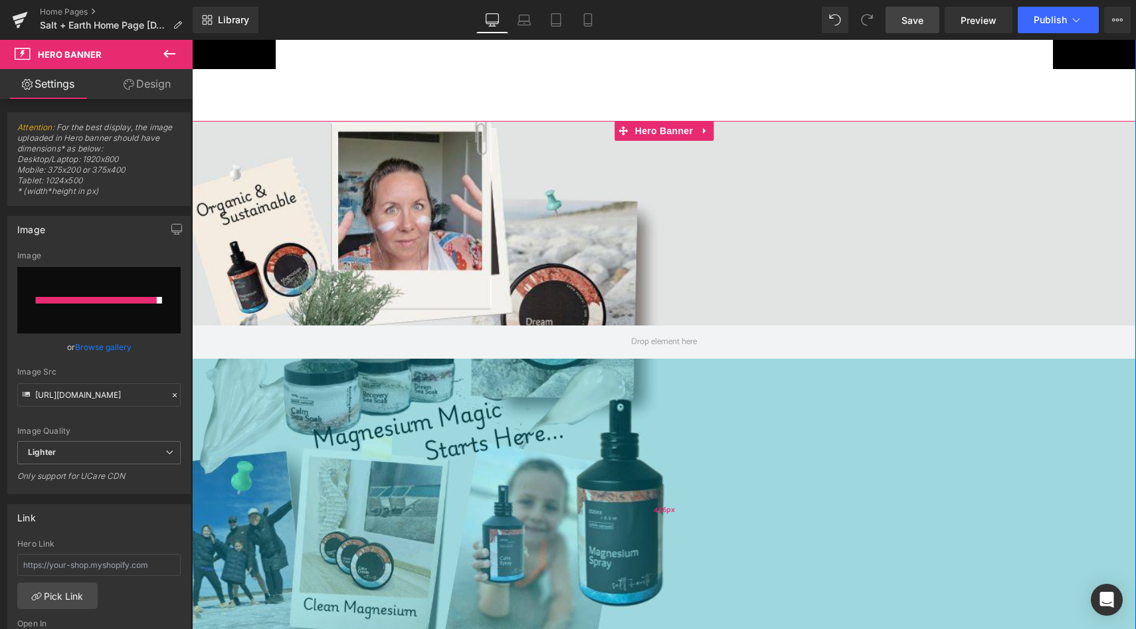
type input "[URL][DOMAIN_NAME]"
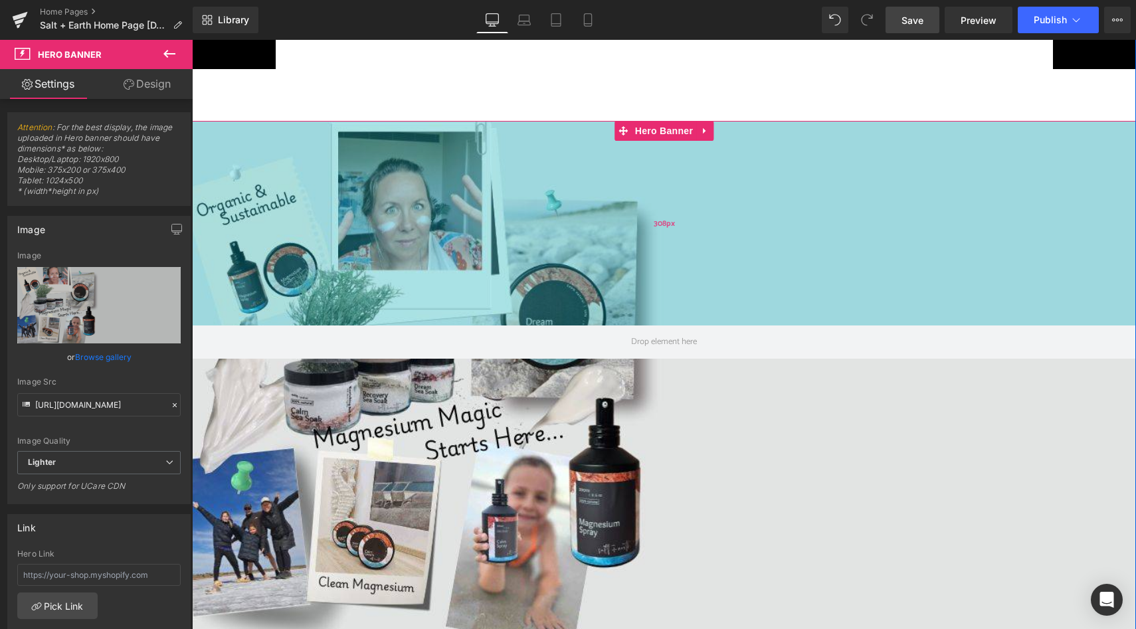
click at [1065, 161] on div "308px" at bounding box center [664, 223] width 944 height 205
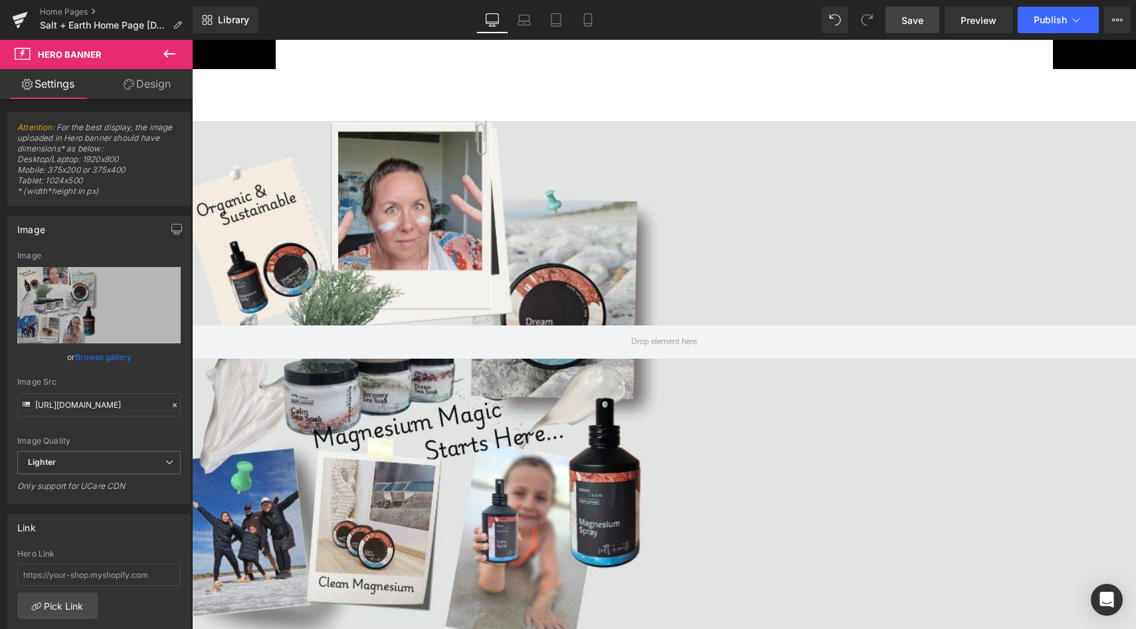
click at [906, 28] on link "Save" at bounding box center [913, 20] width 54 height 27
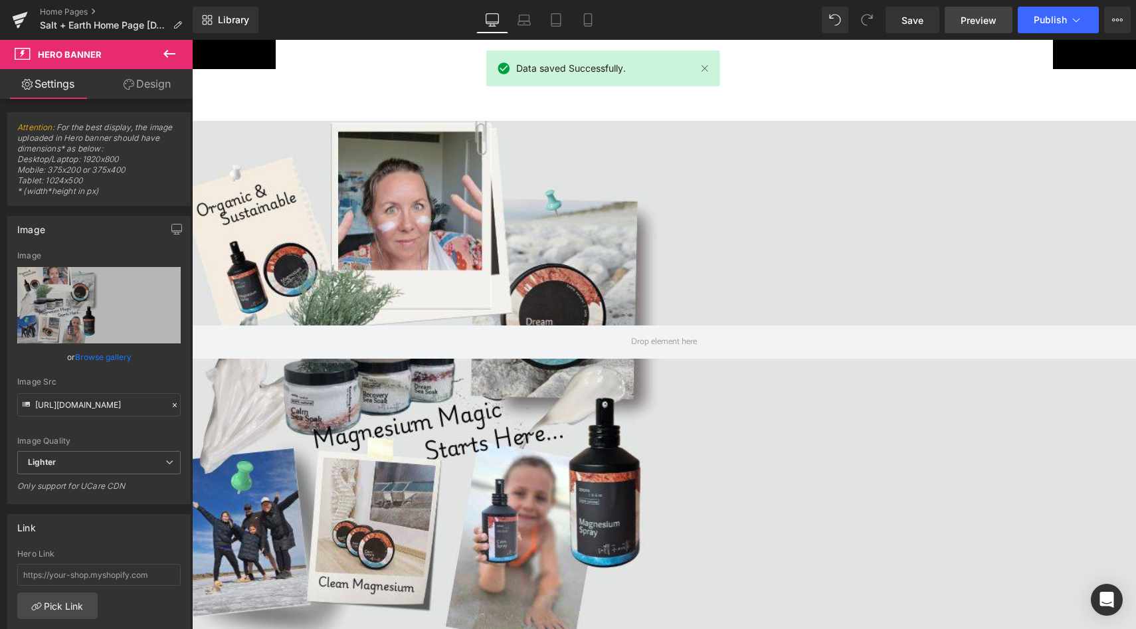
click at [976, 26] on span "Preview" at bounding box center [979, 20] width 36 height 14
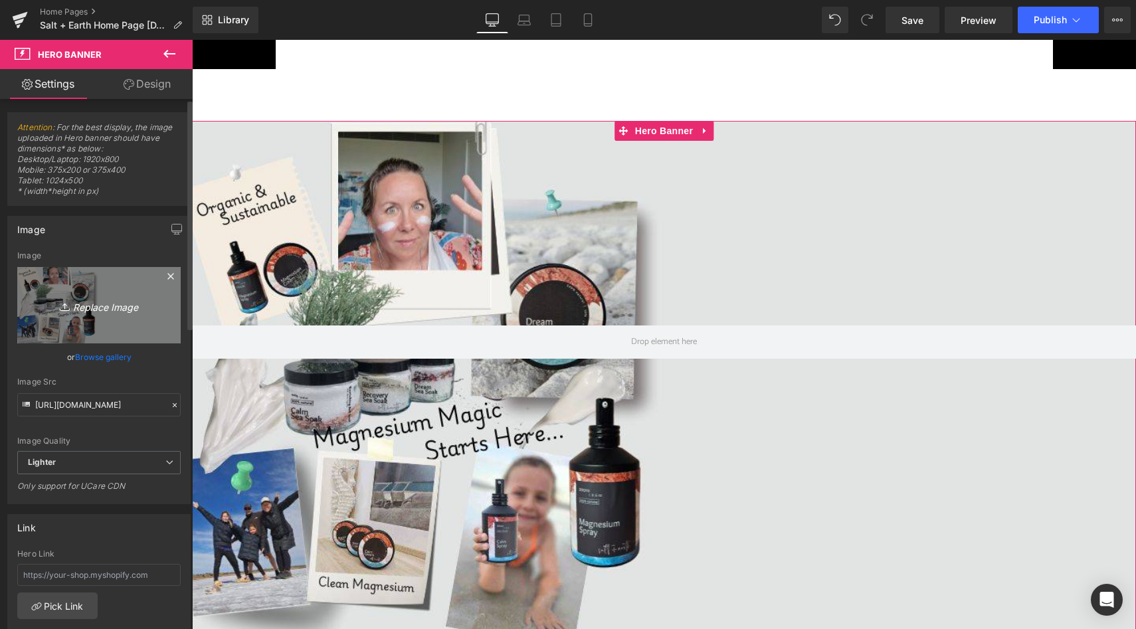
click at [110, 302] on icon "Replace Image" at bounding box center [99, 305] width 106 height 17
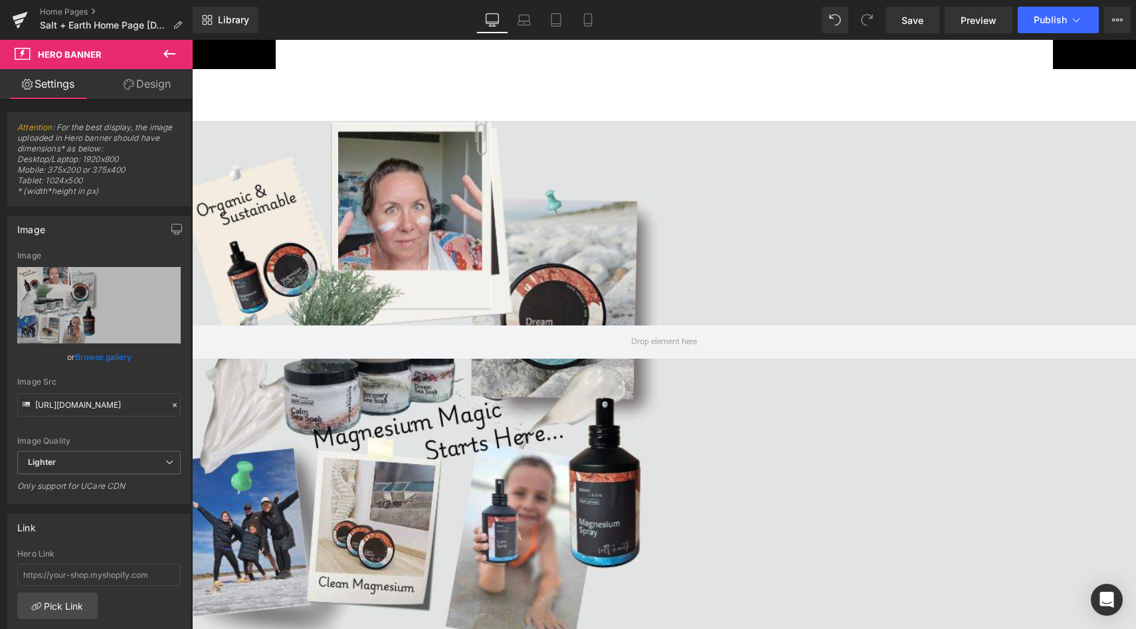
type input "C:\fakepath\S + E Website block (16).jpg"
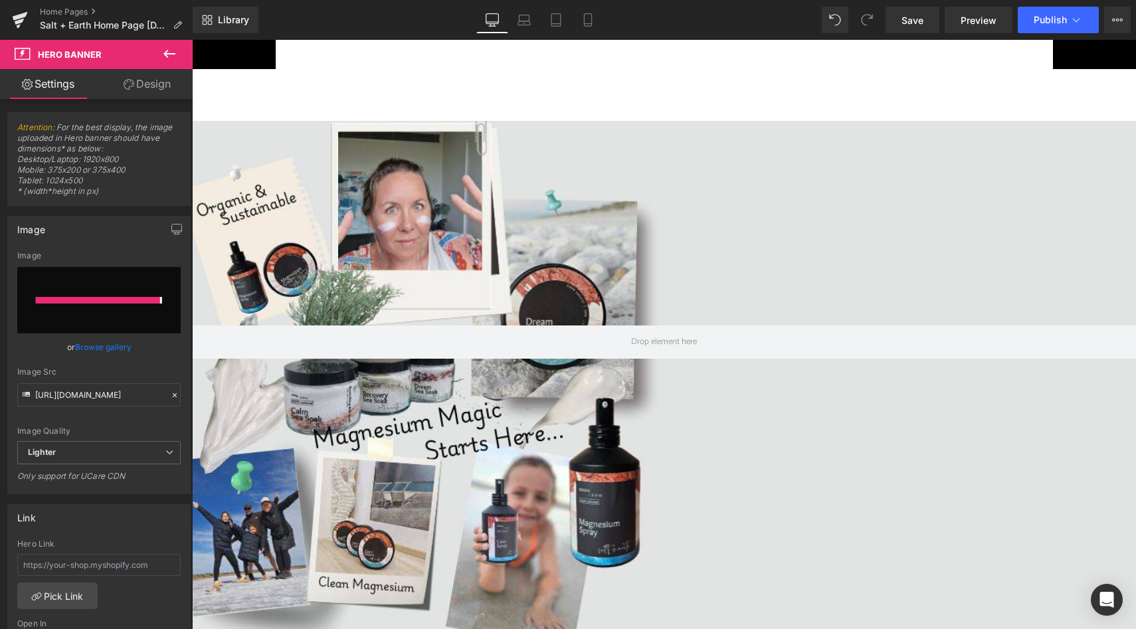
type input "[URL][DOMAIN_NAME]"
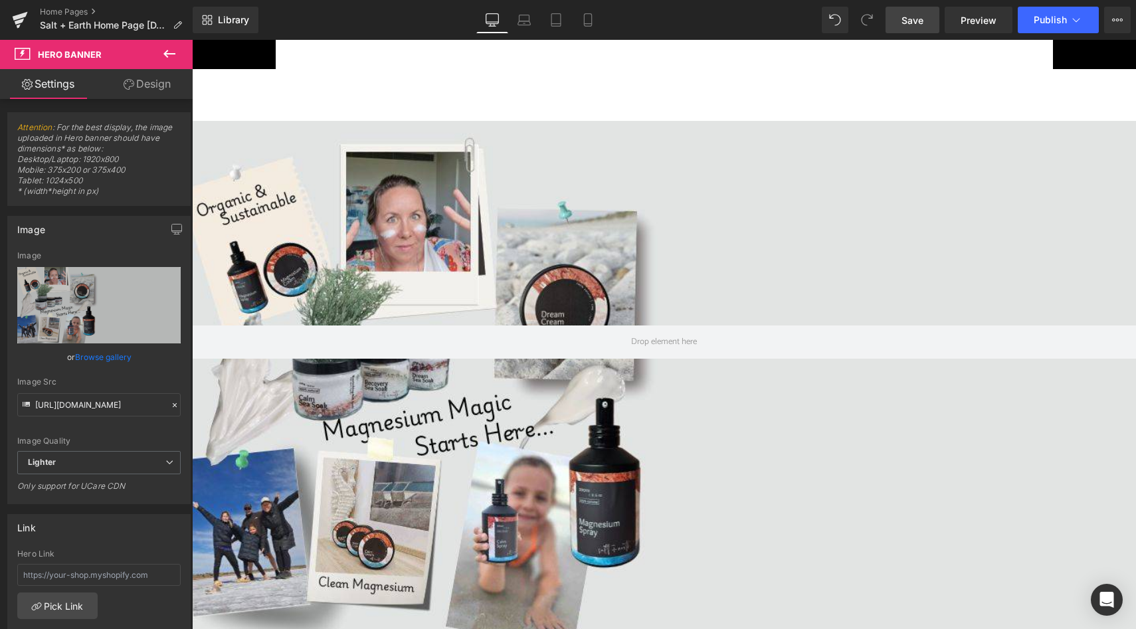
click at [922, 20] on span "Save" at bounding box center [913, 20] width 22 height 14
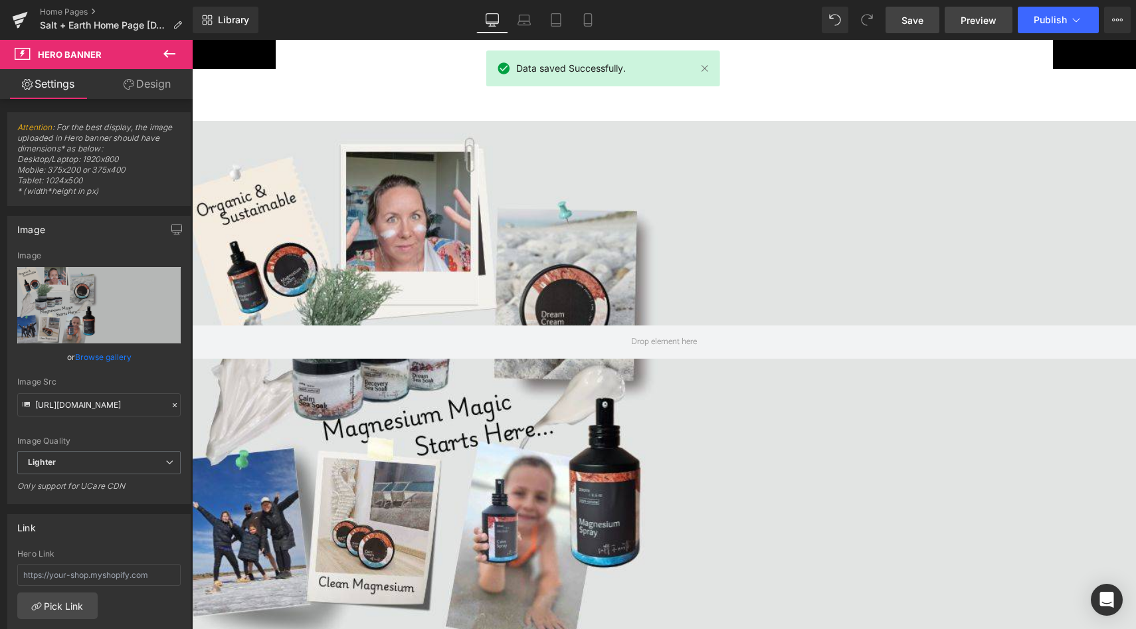
click at [979, 19] on span "Preview" at bounding box center [979, 20] width 36 height 14
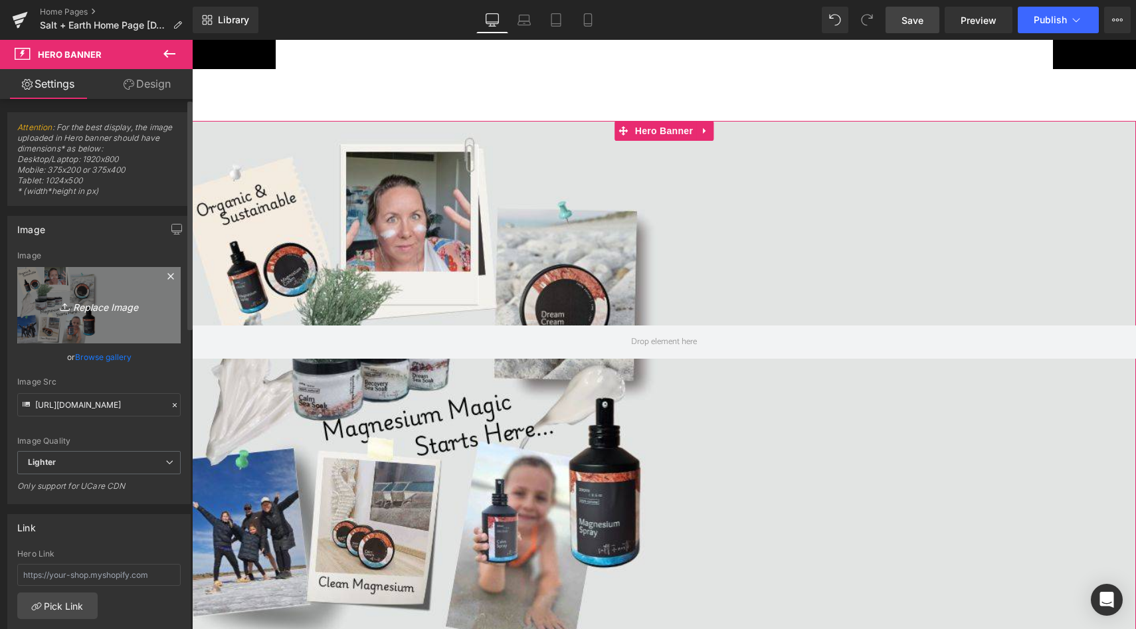
click at [98, 303] on icon "Replace Image" at bounding box center [99, 305] width 106 height 17
type input "C:\fakepath\S + E Website block (17).jpg"
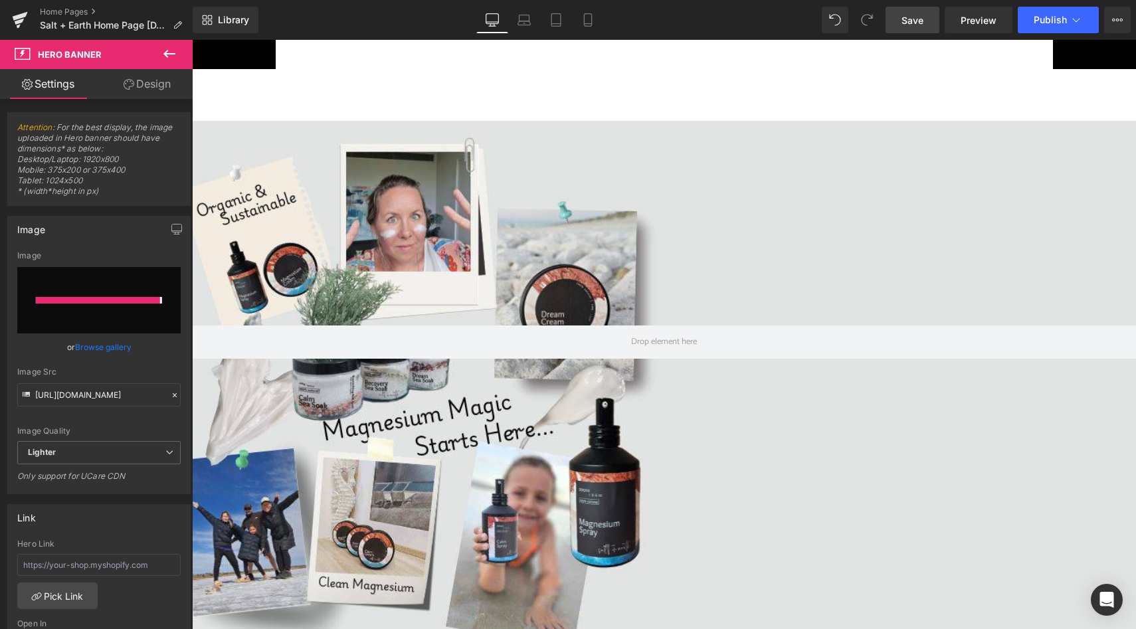
type input "[URL][DOMAIN_NAME]"
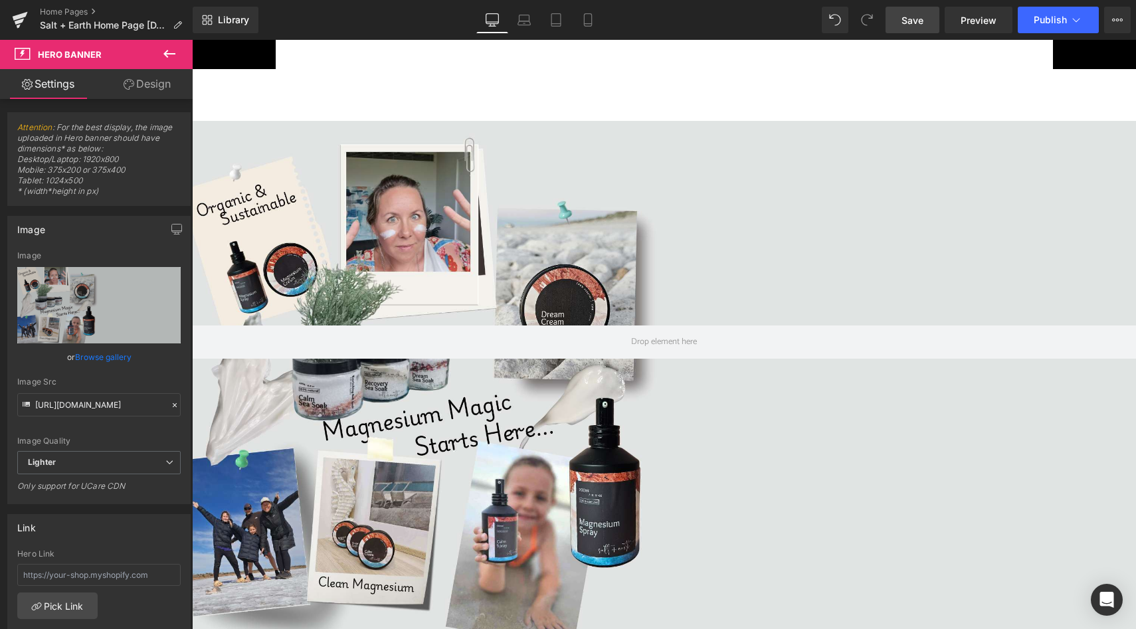
click at [909, 22] on span "Save" at bounding box center [913, 20] width 22 height 14
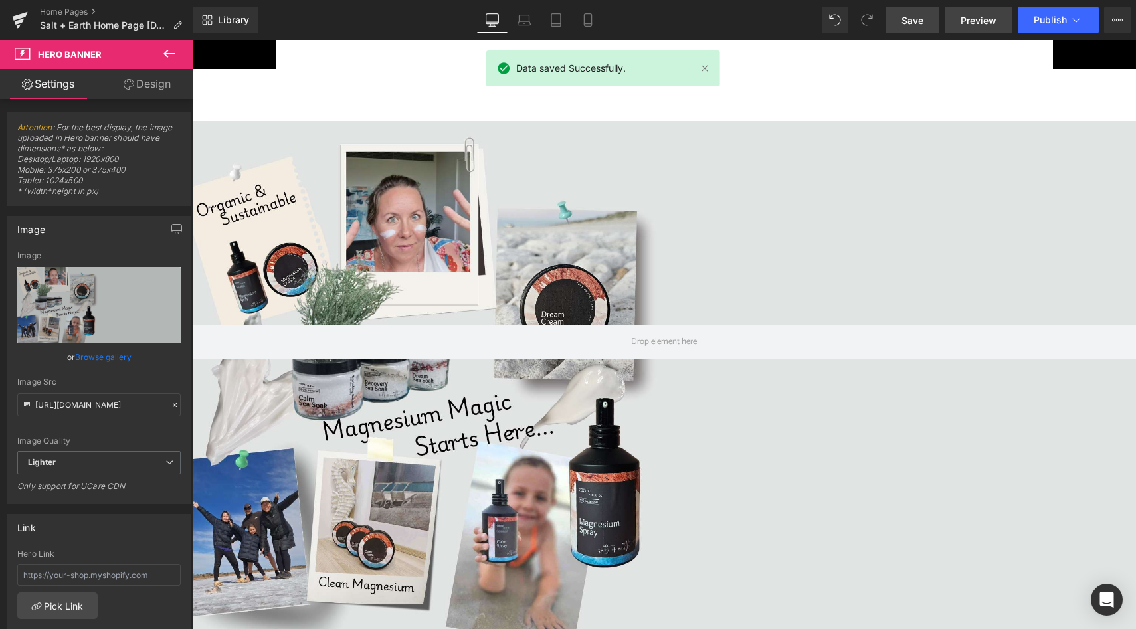
click at [978, 13] on span "Preview" at bounding box center [979, 20] width 36 height 14
